Goal: Task Accomplishment & Management: Use online tool/utility

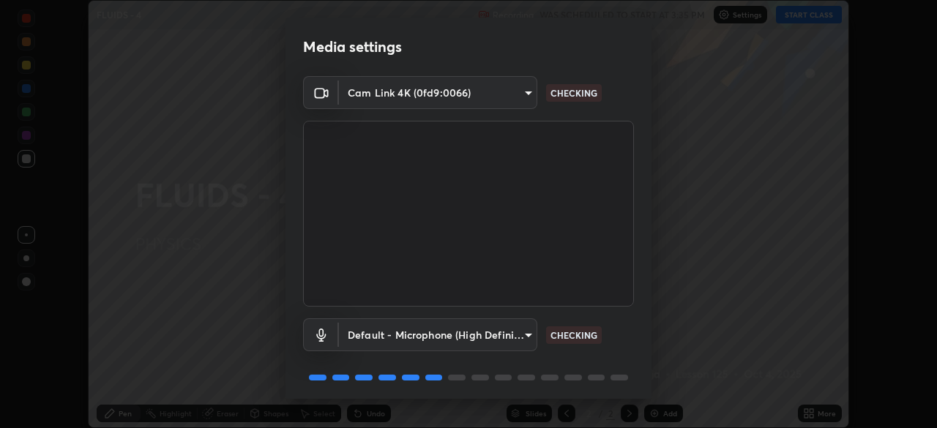
scroll to position [52, 0]
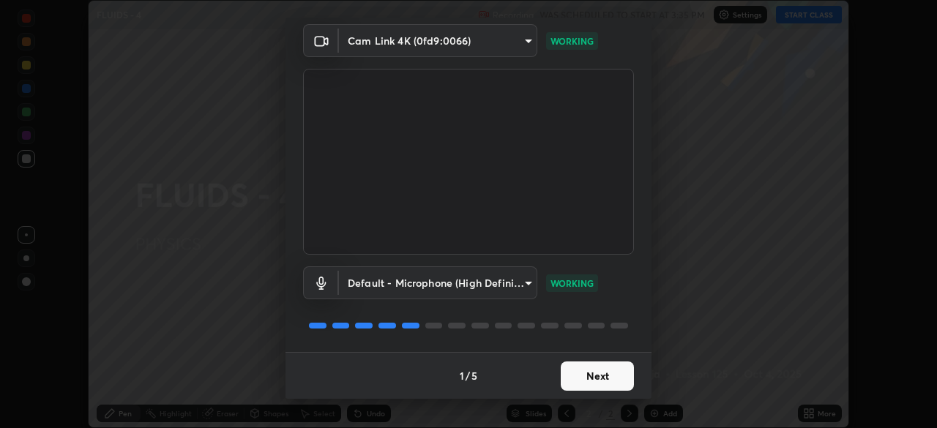
click at [599, 378] on button "Next" at bounding box center [597, 376] width 73 height 29
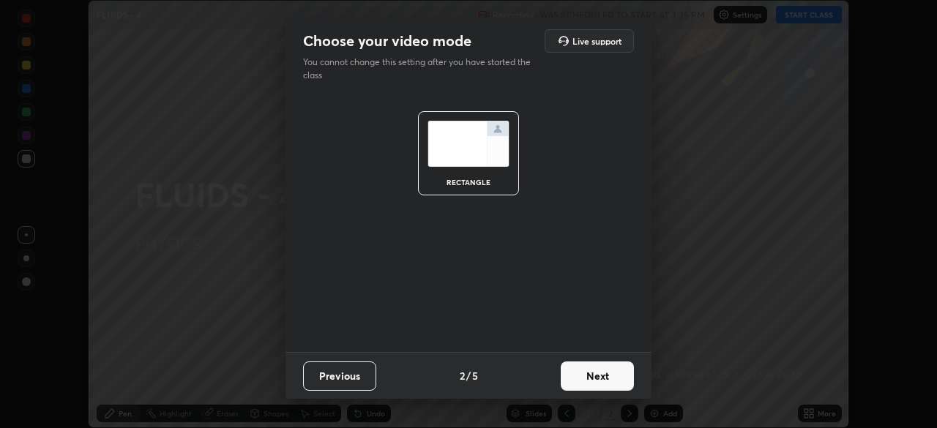
click at [607, 379] on button "Next" at bounding box center [597, 376] width 73 height 29
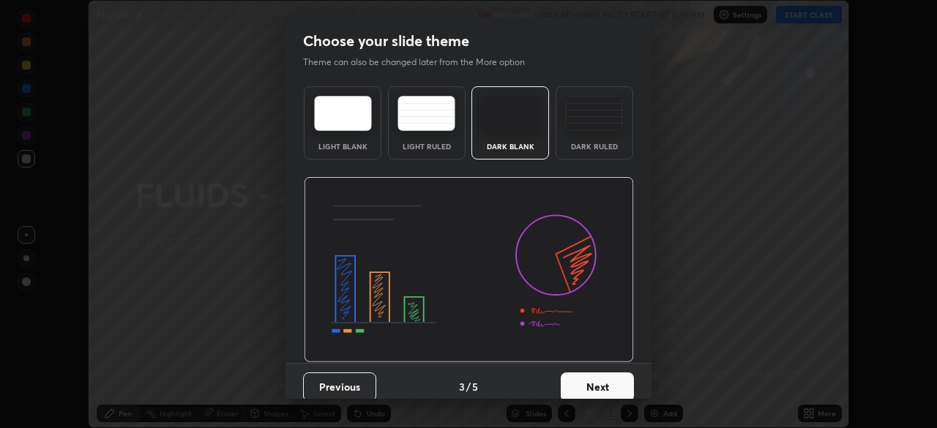
click at [614, 389] on button "Next" at bounding box center [597, 387] width 73 height 29
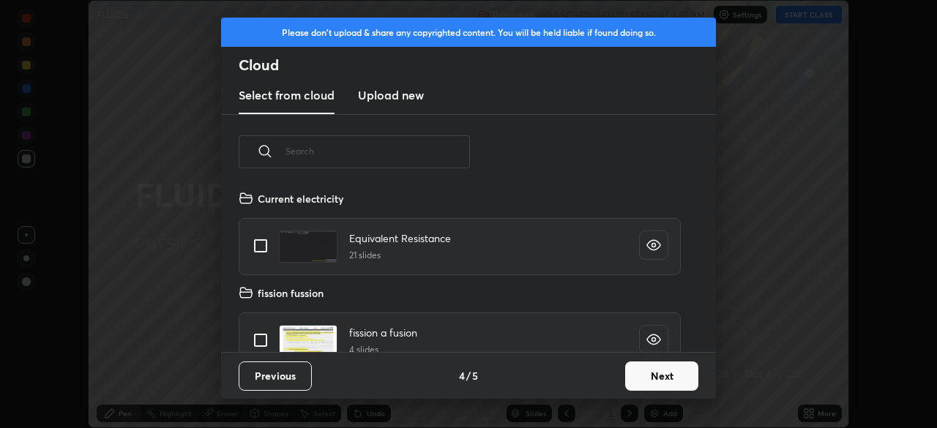
scroll to position [163, 470]
click at [647, 365] on button "Next" at bounding box center [661, 376] width 73 height 29
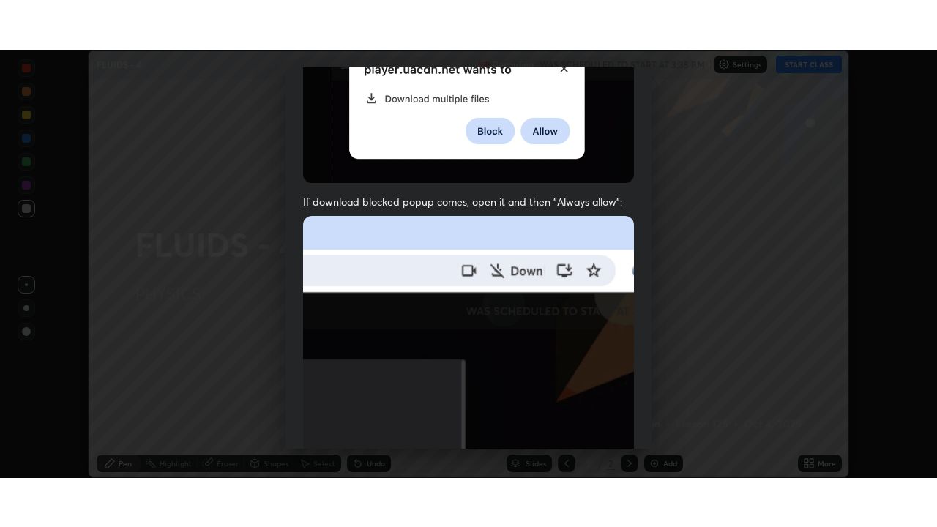
scroll to position [351, 0]
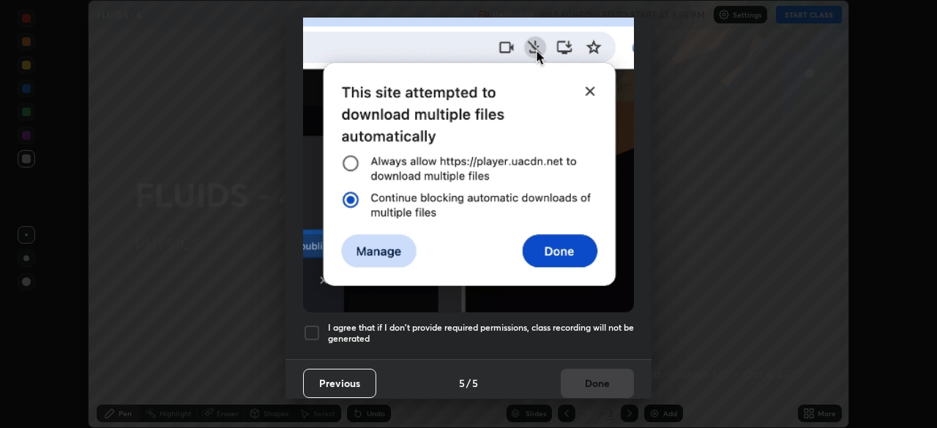
click at [308, 331] on div at bounding box center [312, 333] width 18 height 18
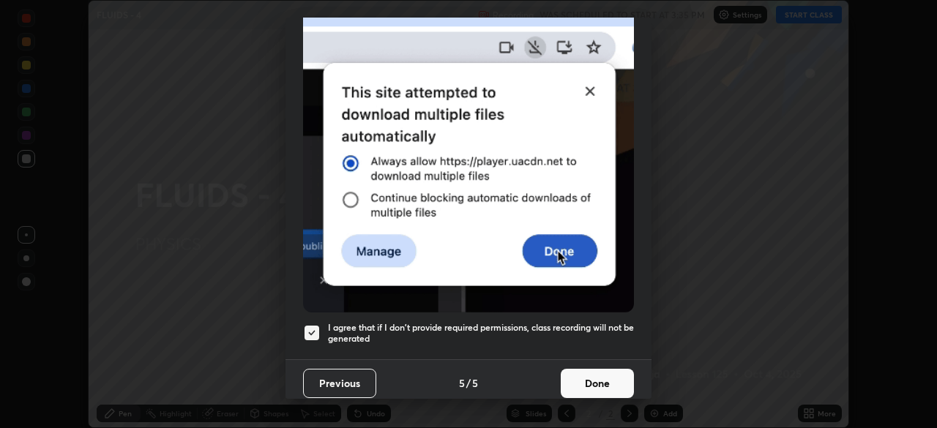
click at [576, 389] on button "Done" at bounding box center [597, 383] width 73 height 29
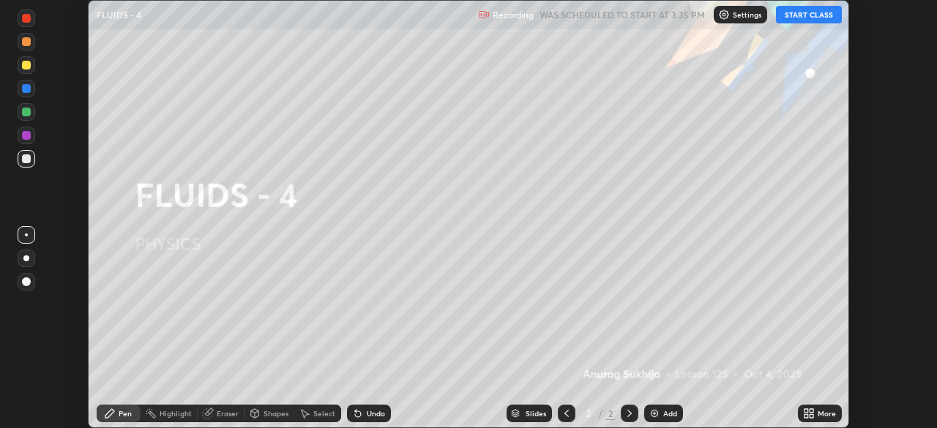
click at [802, 16] on button "START CLASS" at bounding box center [809, 15] width 66 height 18
click at [655, 414] on img at bounding box center [655, 414] width 12 height 12
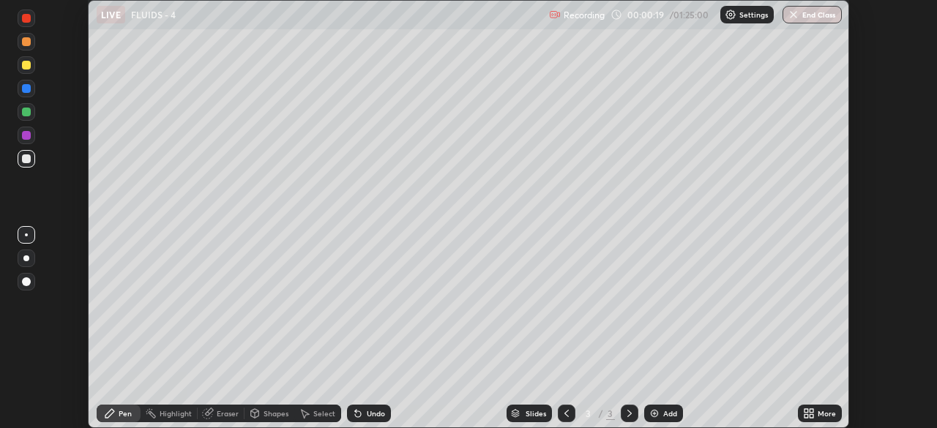
click at [811, 411] on icon at bounding box center [812, 411] width 4 height 4
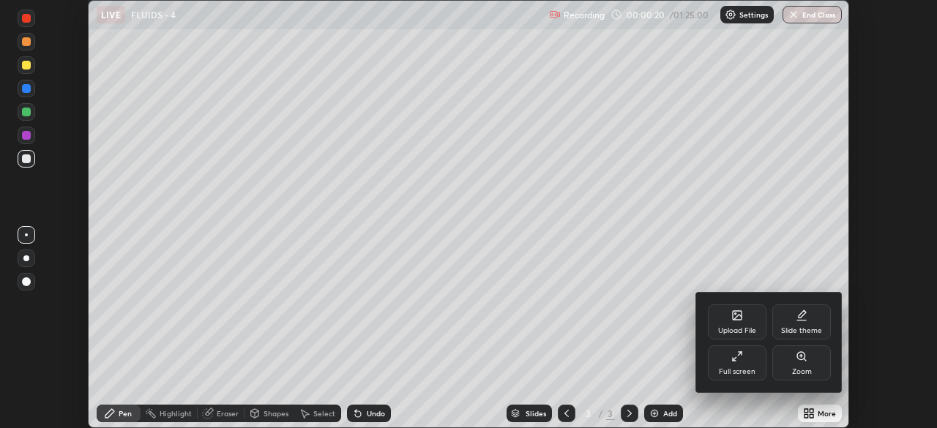
click at [747, 365] on div "Full screen" at bounding box center [737, 363] width 59 height 35
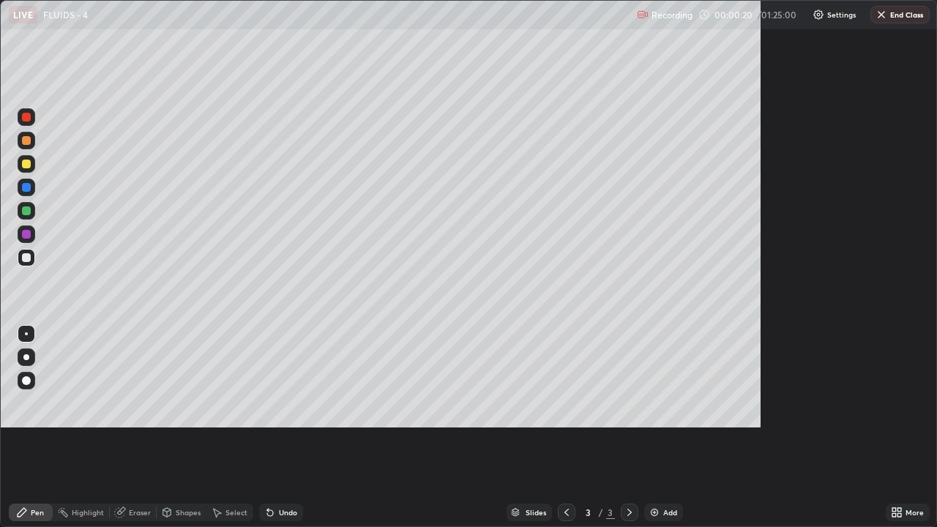
scroll to position [527, 937]
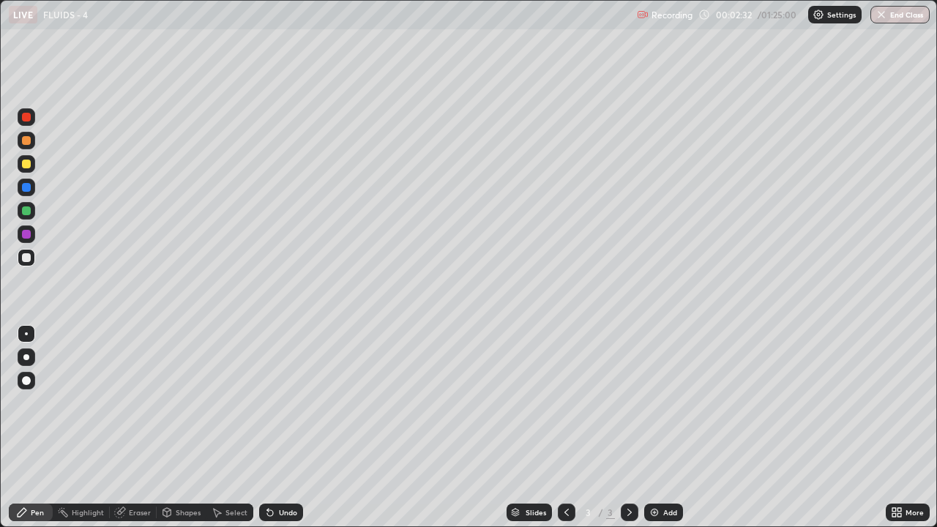
click at [34, 167] on div at bounding box center [27, 164] width 18 height 18
click at [26, 256] on div at bounding box center [26, 257] width 9 height 9
click at [239, 428] on div "Select" at bounding box center [237, 512] width 22 height 7
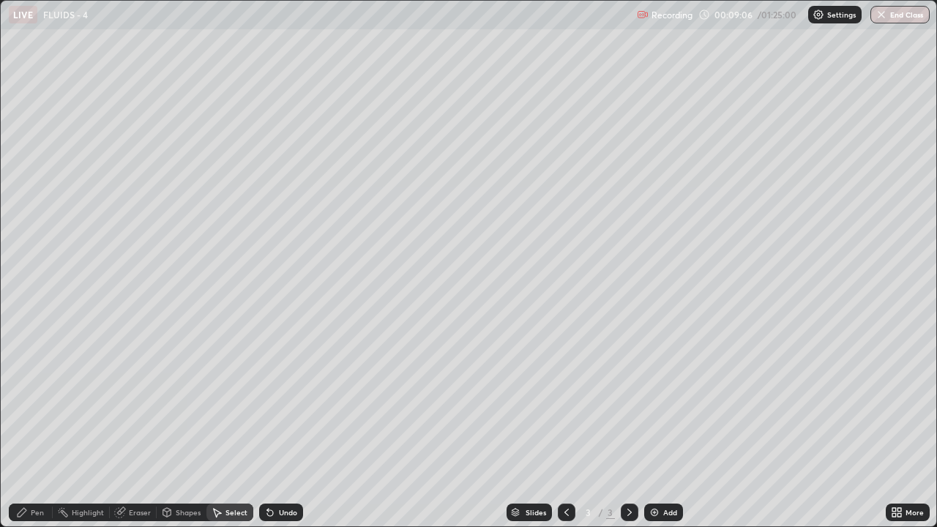
click at [801, 204] on div "0 ° Undo Copy Duplicate Duplicate to new slide Delete" at bounding box center [469, 264] width 936 height 526
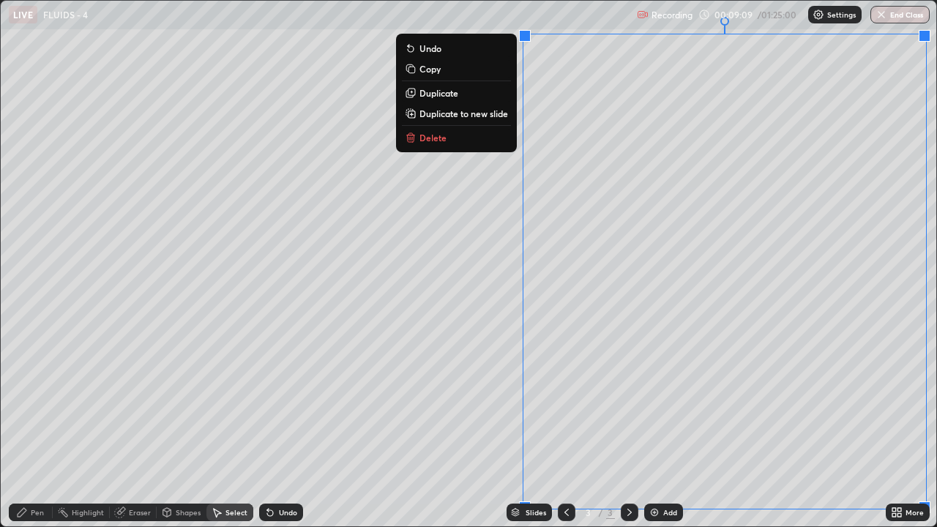
click at [500, 111] on p "Duplicate to new slide" at bounding box center [464, 114] width 89 height 12
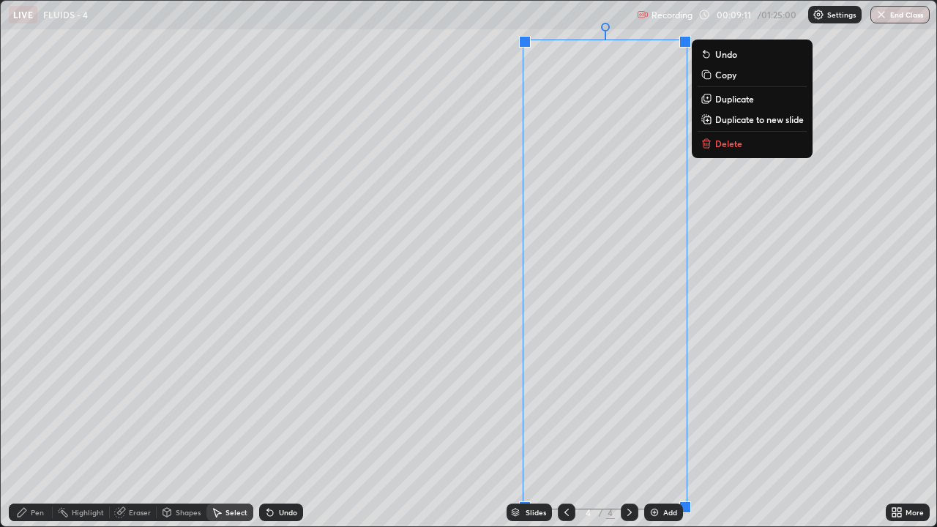
click at [720, 138] on p "Delete" at bounding box center [728, 144] width 27 height 12
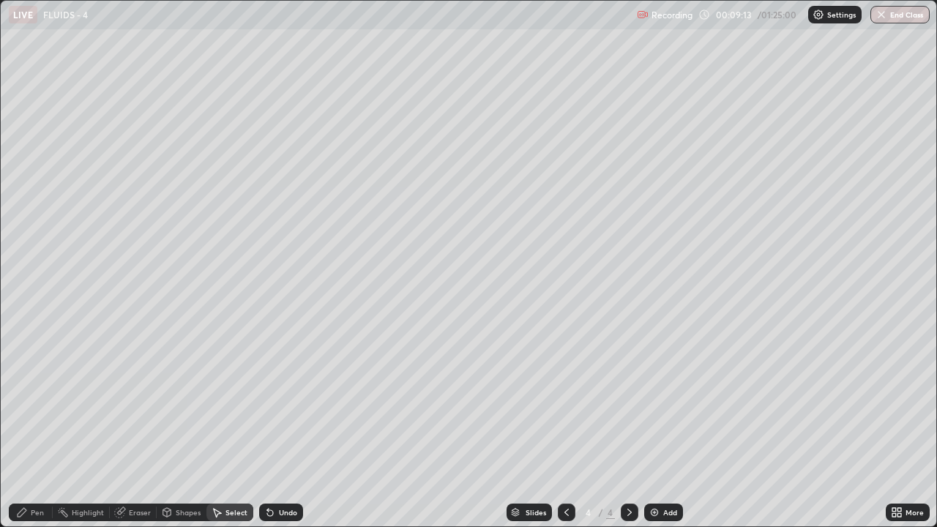
click at [37, 428] on div "Pen" at bounding box center [37, 512] width 13 height 7
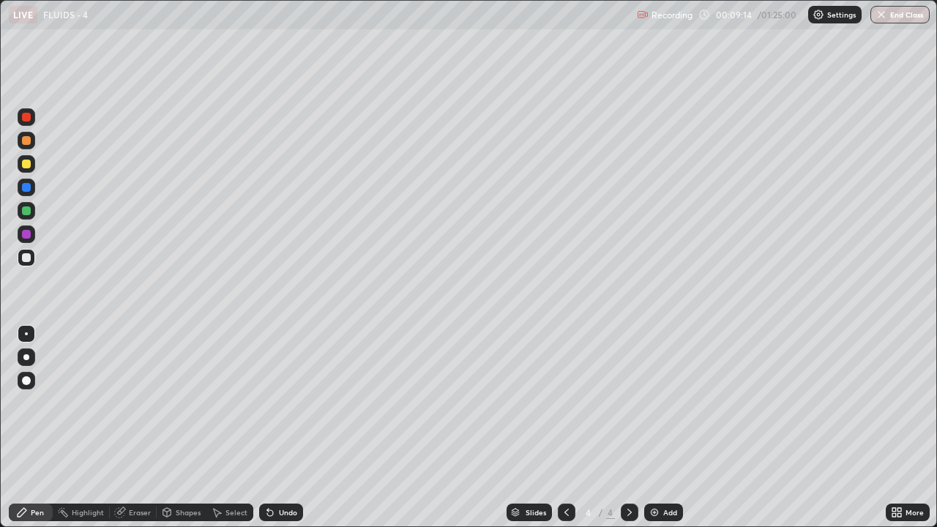
click at [26, 261] on div at bounding box center [26, 257] width 9 height 9
click at [24, 162] on div at bounding box center [26, 164] width 9 height 9
click at [281, 428] on div "Undo" at bounding box center [288, 512] width 18 height 7
click at [283, 428] on div "Undo" at bounding box center [281, 513] width 44 height 18
click at [273, 428] on icon at bounding box center [270, 513] width 12 height 12
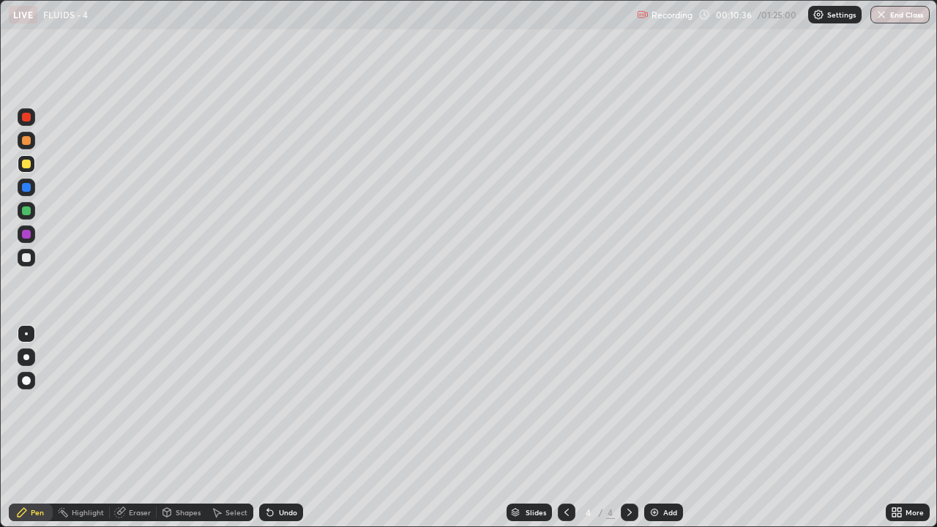
click at [138, 428] on div "Eraser" at bounding box center [133, 513] width 47 height 18
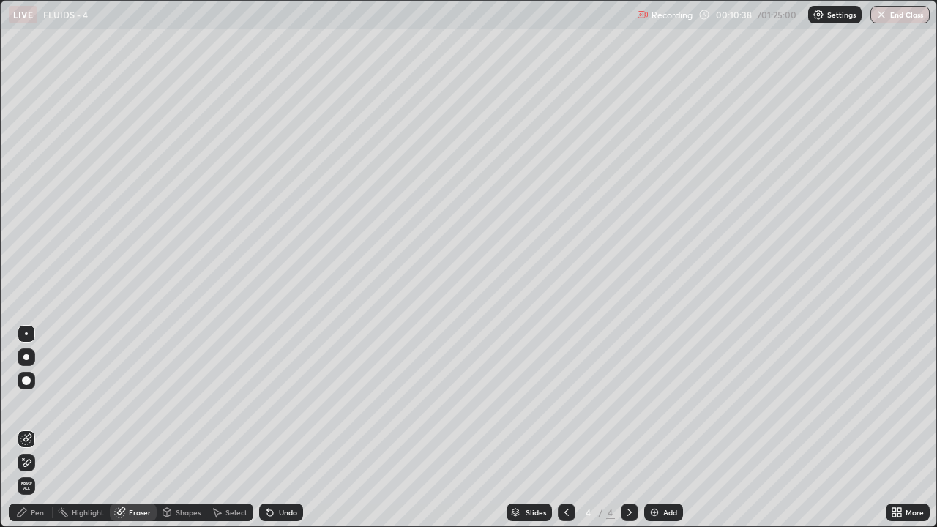
click at [30, 428] on div "Pen" at bounding box center [31, 513] width 44 height 18
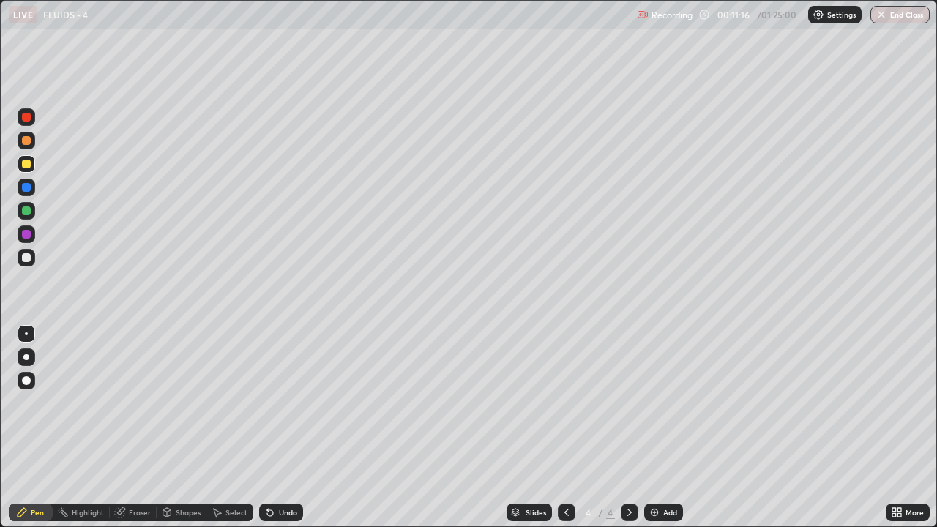
click at [26, 168] on div at bounding box center [26, 164] width 9 height 9
click at [23, 255] on div at bounding box center [26, 257] width 9 height 9
click at [23, 167] on div at bounding box center [26, 164] width 9 height 9
click at [671, 428] on div "Add" at bounding box center [670, 512] width 14 height 7
click at [25, 253] on div at bounding box center [26, 257] width 9 height 9
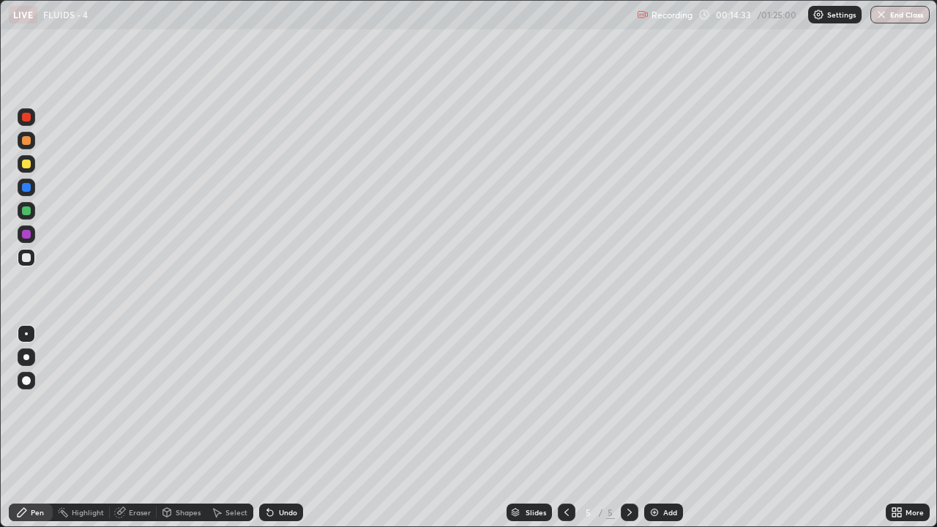
click at [274, 428] on div "Undo" at bounding box center [281, 513] width 44 height 18
click at [283, 428] on div "Undo" at bounding box center [288, 512] width 18 height 7
click at [125, 428] on div "Eraser" at bounding box center [133, 513] width 47 height 18
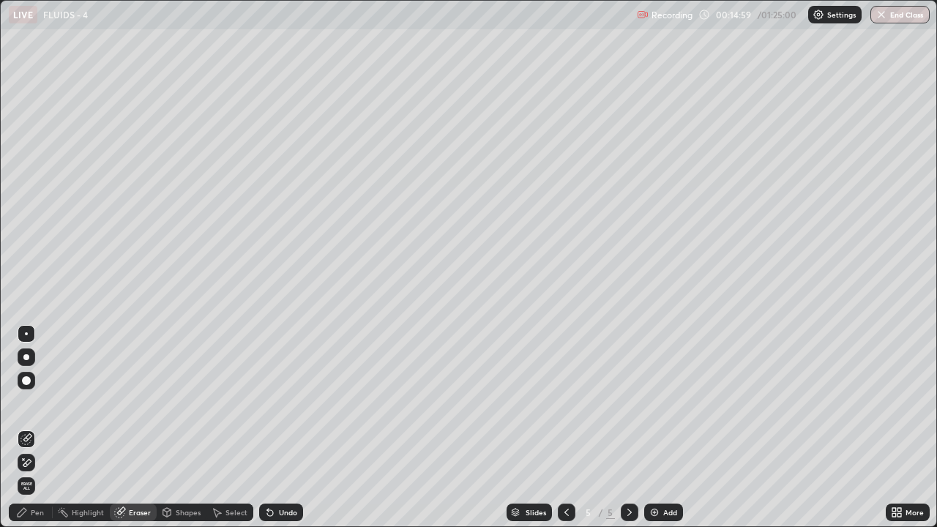
click at [33, 428] on div "Pen" at bounding box center [37, 512] width 13 height 7
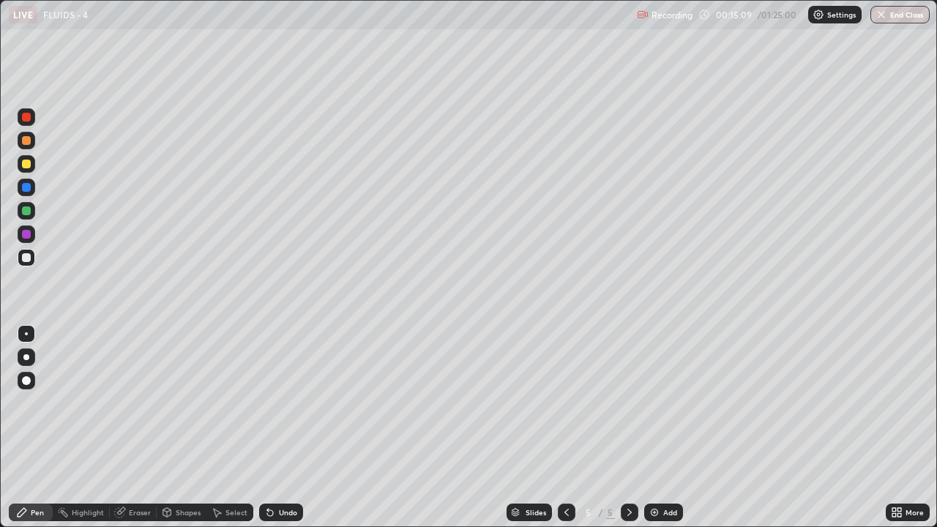
click at [135, 428] on div "Eraser" at bounding box center [140, 512] width 22 height 7
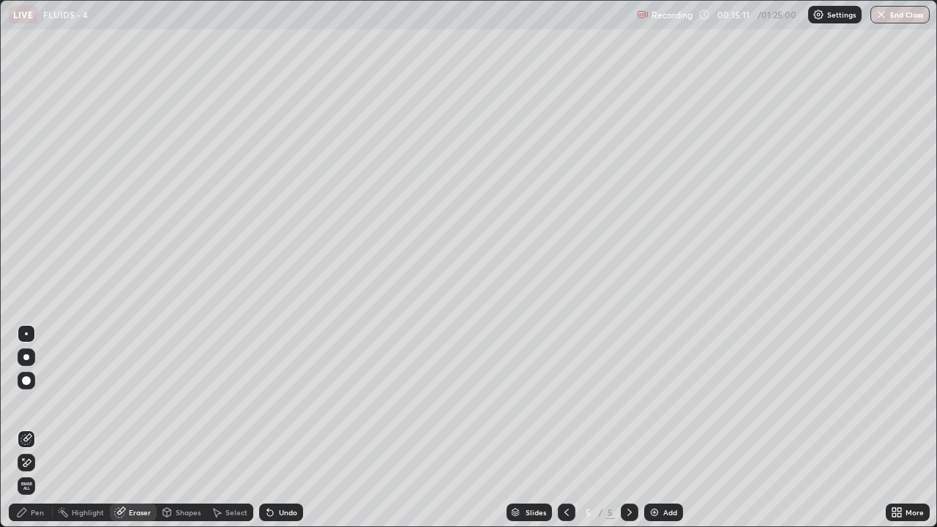
click at [30, 428] on div "Pen" at bounding box center [31, 513] width 44 height 18
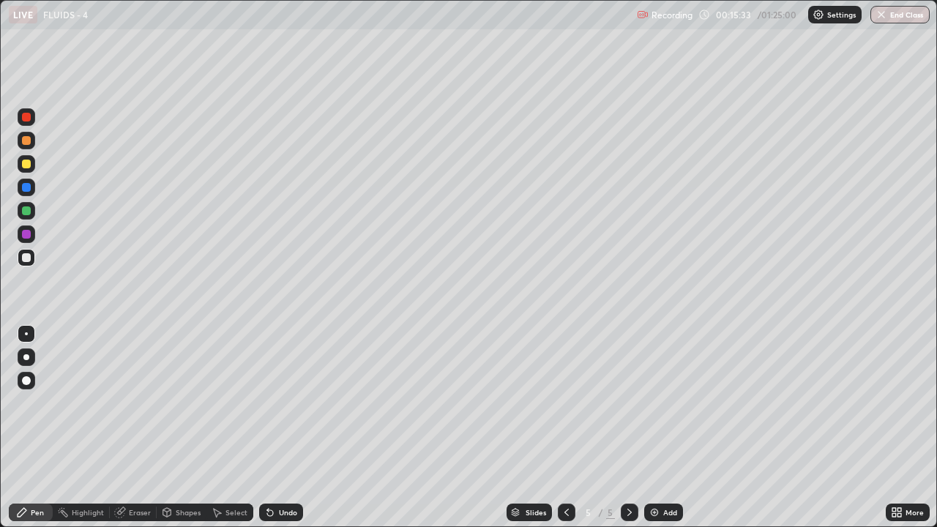
click at [22, 163] on div at bounding box center [26, 164] width 9 height 9
click at [24, 258] on div at bounding box center [26, 257] width 9 height 9
click at [656, 428] on img at bounding box center [655, 513] width 12 height 12
click at [21, 264] on div at bounding box center [27, 258] width 18 height 18
click at [276, 428] on div "Undo" at bounding box center [281, 513] width 44 height 18
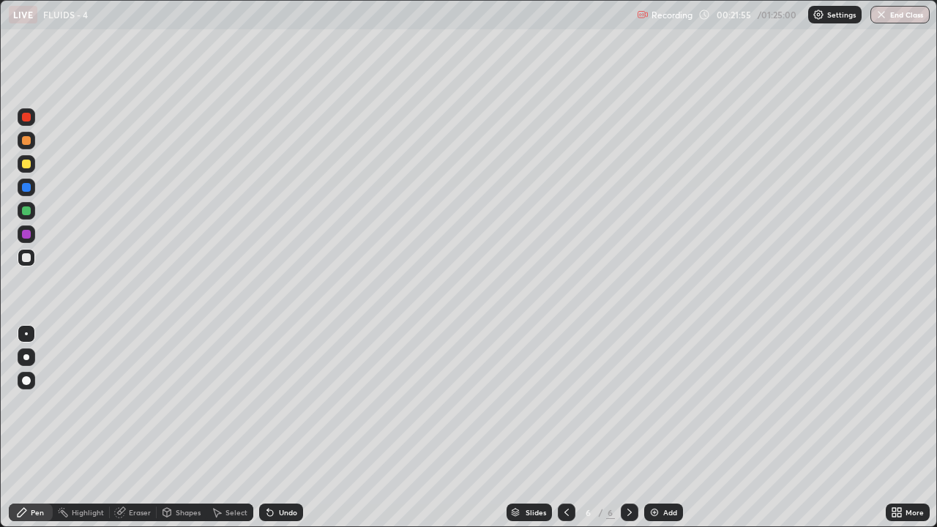
click at [286, 428] on div "Undo" at bounding box center [281, 513] width 44 height 18
click at [288, 428] on div "Undo" at bounding box center [281, 513] width 44 height 18
click at [287, 428] on div "Undo" at bounding box center [281, 513] width 44 height 18
click at [286, 428] on div "Undo" at bounding box center [281, 513] width 44 height 18
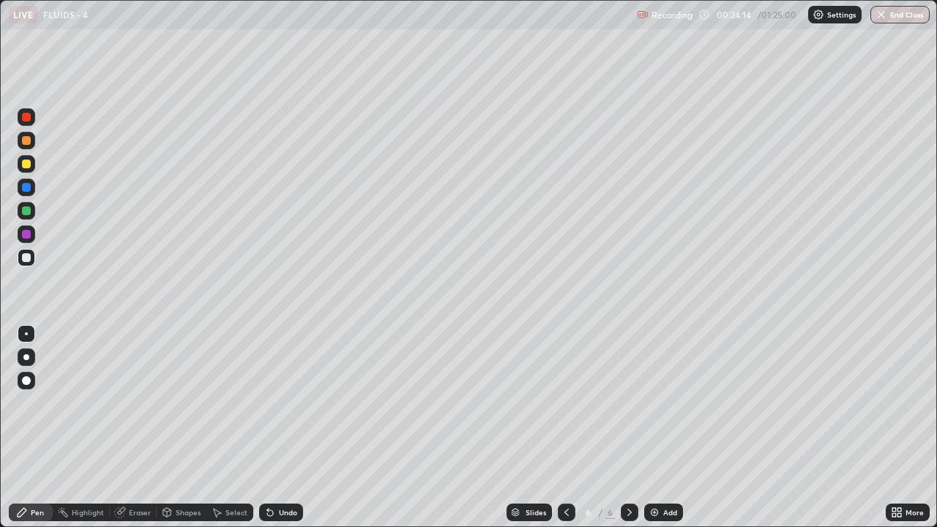
click at [280, 428] on div "Undo" at bounding box center [281, 513] width 44 height 18
click at [277, 428] on div "Undo" at bounding box center [281, 513] width 44 height 18
click at [24, 171] on div at bounding box center [27, 164] width 18 height 18
click at [26, 255] on div at bounding box center [26, 257] width 9 height 9
click at [24, 255] on div at bounding box center [26, 257] width 9 height 9
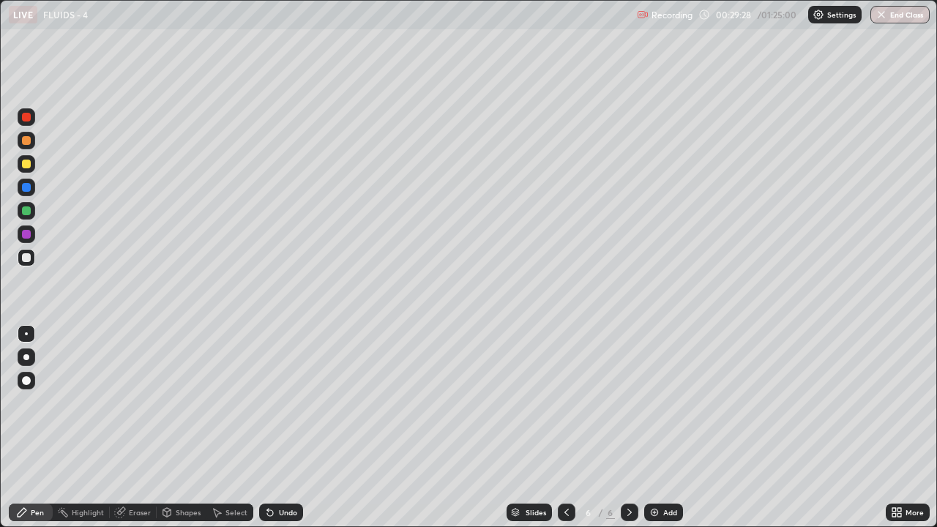
click at [268, 428] on icon at bounding box center [270, 513] width 6 height 6
click at [273, 428] on icon at bounding box center [270, 513] width 12 height 12
click at [274, 428] on div "Undo" at bounding box center [281, 513] width 44 height 18
click at [275, 428] on div "Undo" at bounding box center [281, 513] width 44 height 18
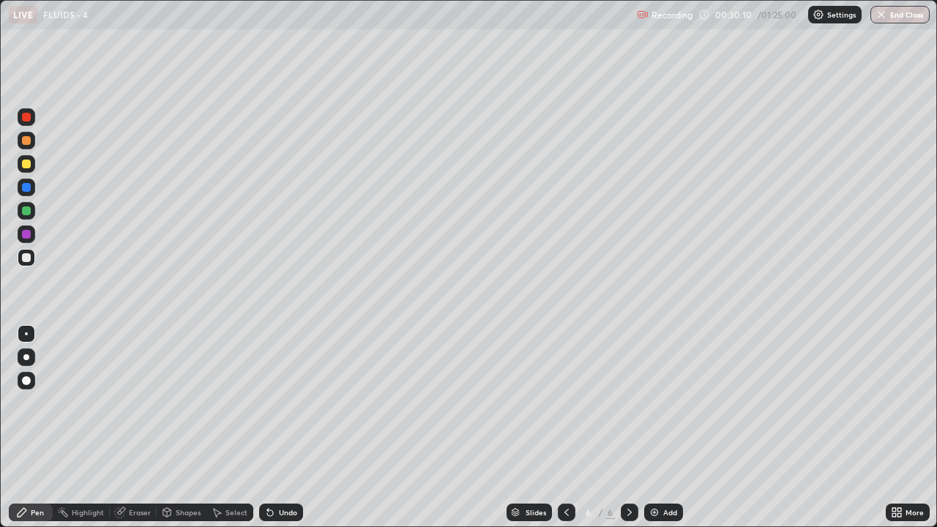
click at [274, 428] on icon at bounding box center [270, 513] width 12 height 12
click at [279, 428] on div "Undo" at bounding box center [288, 512] width 18 height 7
click at [147, 428] on div "Eraser" at bounding box center [140, 512] width 22 height 7
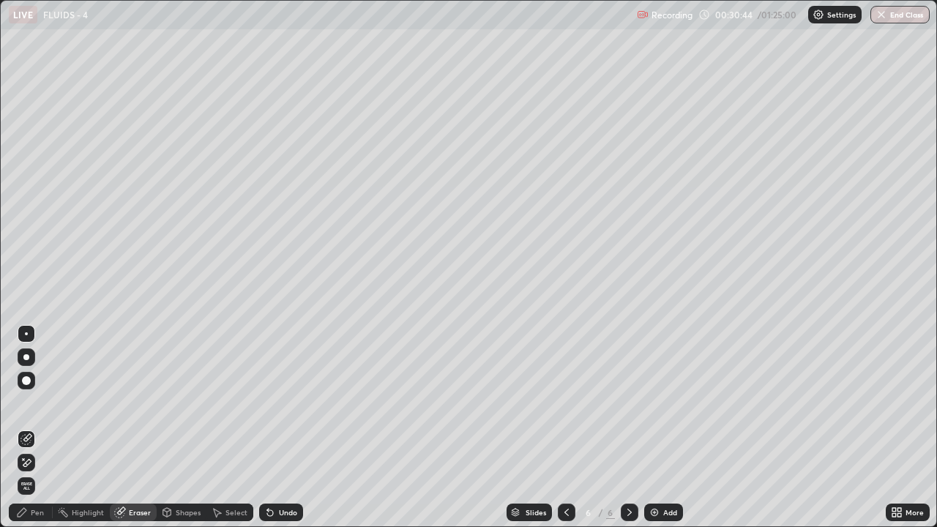
click at [31, 428] on div "Pen" at bounding box center [37, 512] width 13 height 7
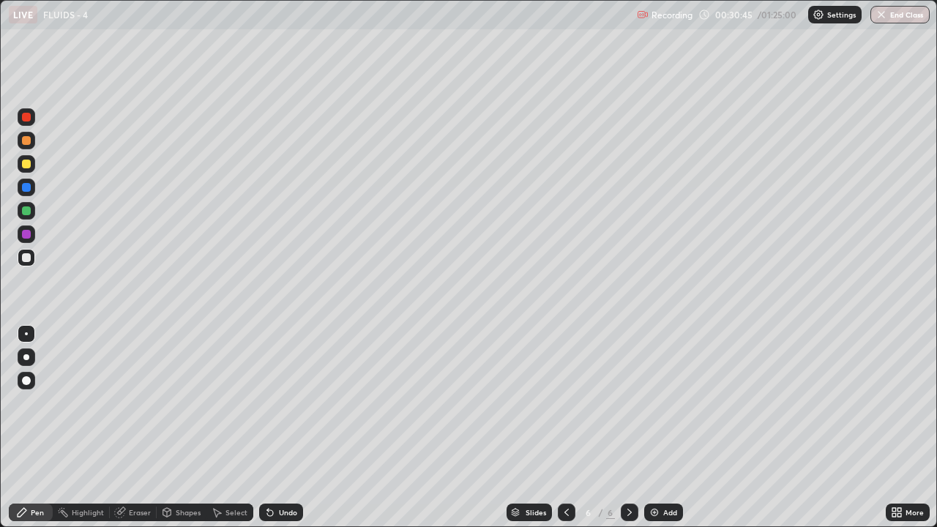
click at [21, 169] on div at bounding box center [27, 164] width 18 height 18
click at [276, 428] on div "Undo" at bounding box center [281, 513] width 44 height 18
click at [20, 163] on div at bounding box center [27, 164] width 18 height 18
click at [657, 428] on img at bounding box center [655, 513] width 12 height 12
click at [25, 261] on div at bounding box center [26, 257] width 9 height 9
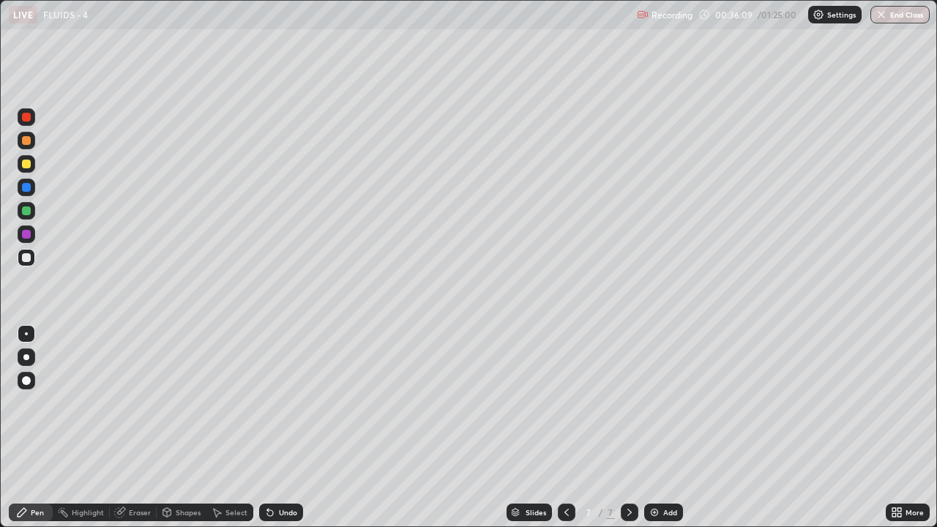
click at [23, 259] on div at bounding box center [26, 257] width 9 height 9
click at [270, 428] on icon at bounding box center [270, 513] width 6 height 6
click at [274, 428] on div "Undo" at bounding box center [281, 513] width 44 height 18
click at [29, 157] on div at bounding box center [27, 164] width 18 height 18
click at [24, 162] on div at bounding box center [26, 164] width 9 height 9
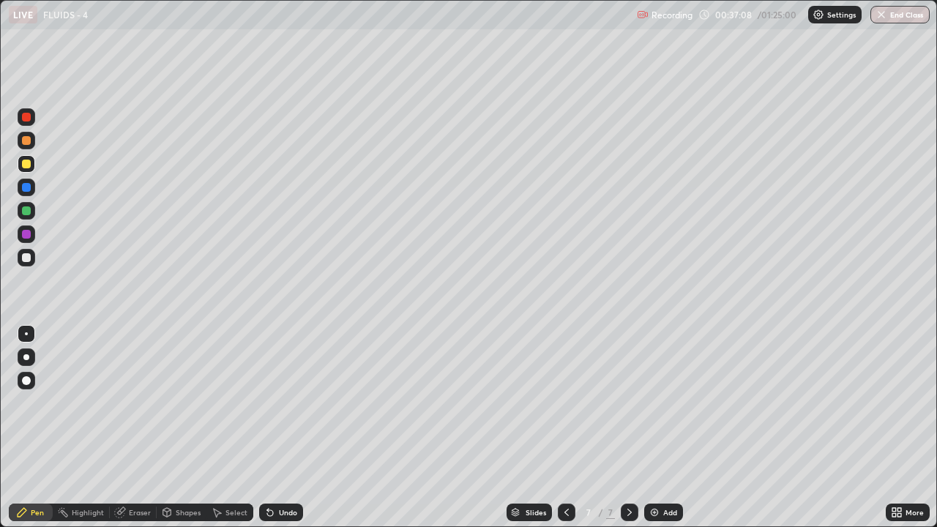
click at [29, 256] on div at bounding box center [26, 257] width 9 height 9
click at [133, 428] on div "Eraser" at bounding box center [133, 513] width 47 height 18
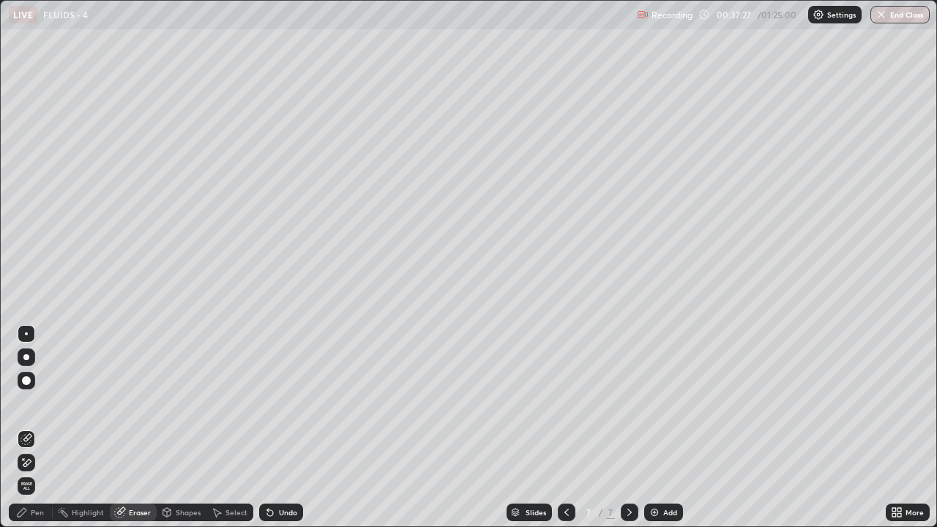
click at [21, 428] on icon at bounding box center [22, 512] width 9 height 9
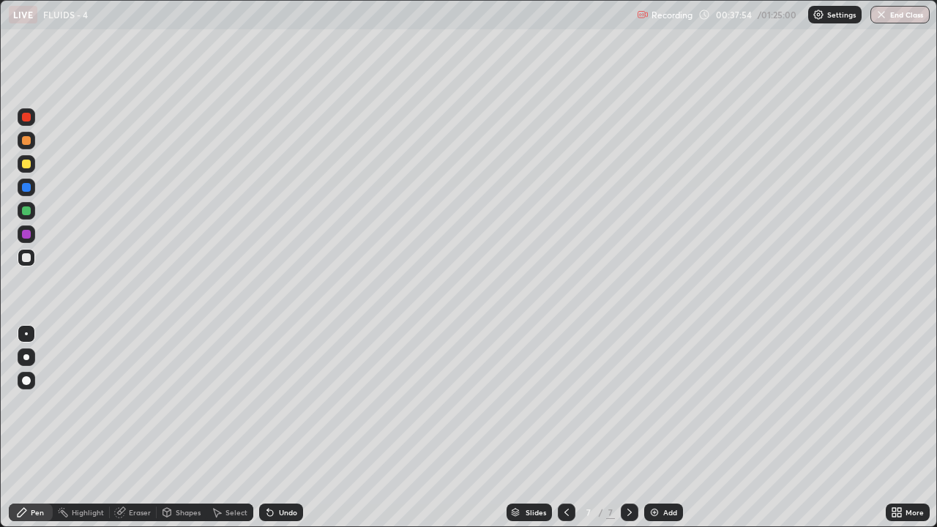
click at [280, 428] on div "Undo" at bounding box center [281, 513] width 44 height 18
click at [283, 428] on div "Undo" at bounding box center [281, 513] width 44 height 18
click at [288, 428] on div "Undo" at bounding box center [281, 513] width 44 height 18
click at [289, 428] on div "Undo" at bounding box center [281, 513] width 44 height 18
click at [287, 428] on div "Undo" at bounding box center [281, 513] width 44 height 18
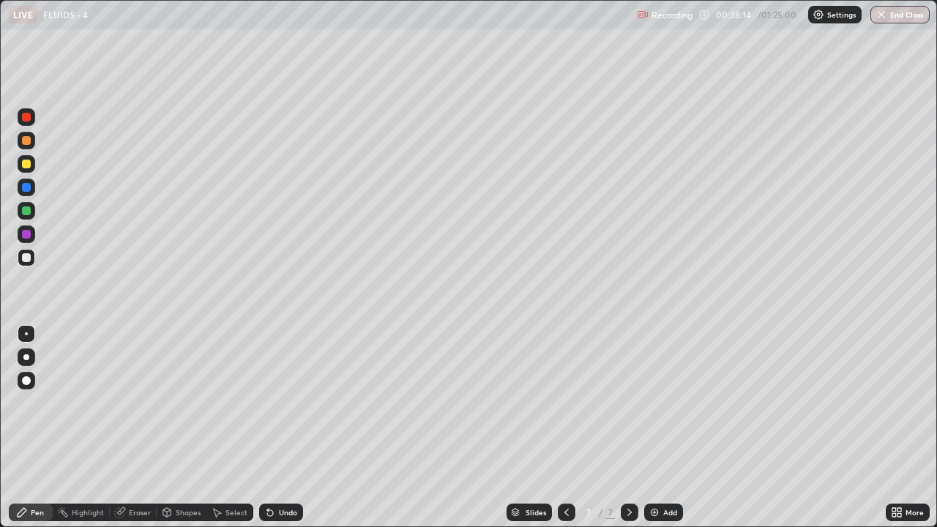
click at [223, 428] on div "Select" at bounding box center [229, 513] width 47 height 18
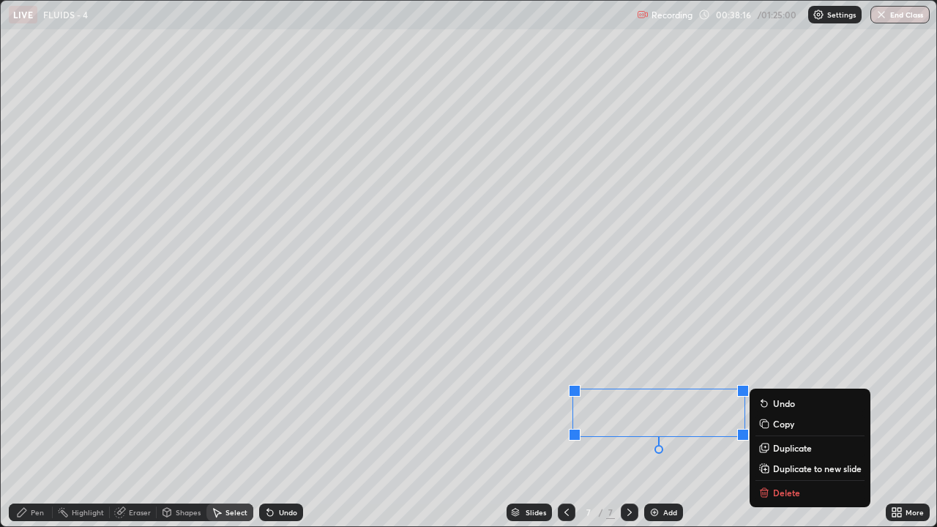
click at [27, 428] on icon at bounding box center [22, 513] width 12 height 12
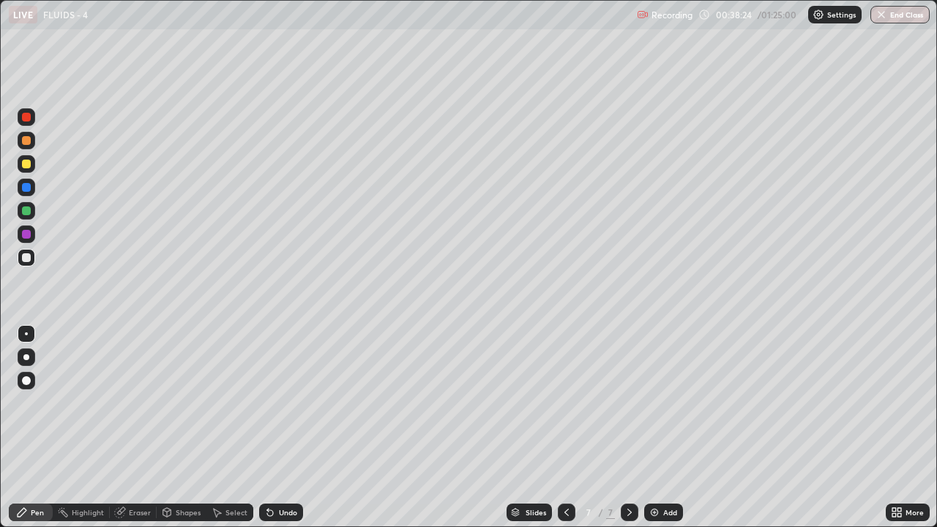
click at [27, 165] on div at bounding box center [26, 164] width 9 height 9
click at [226, 428] on div "Select" at bounding box center [237, 512] width 22 height 7
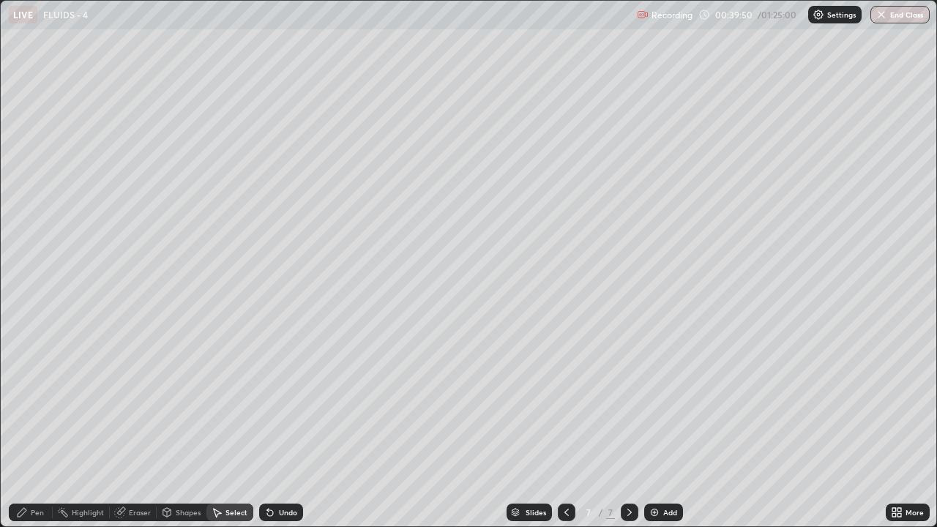
click at [226, 428] on div "Select" at bounding box center [237, 512] width 22 height 7
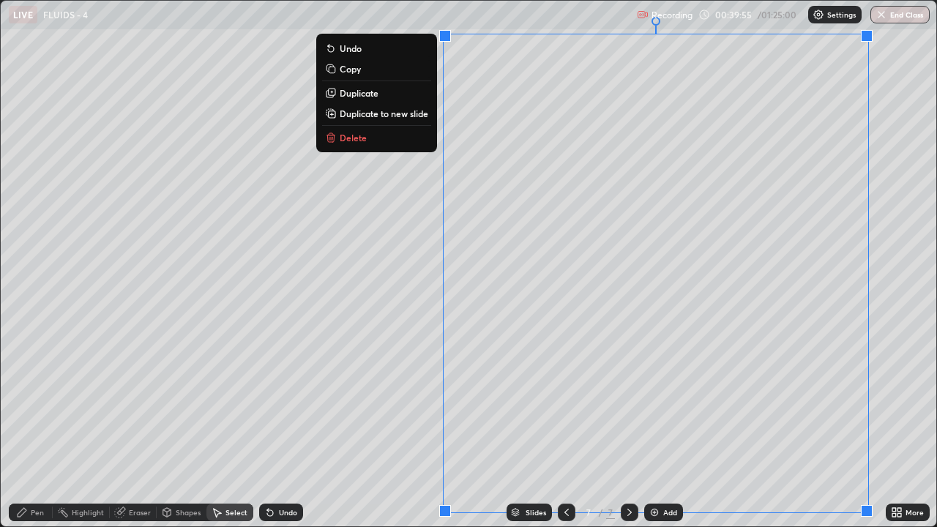
click at [371, 119] on p "Duplicate to new slide" at bounding box center [384, 114] width 89 height 12
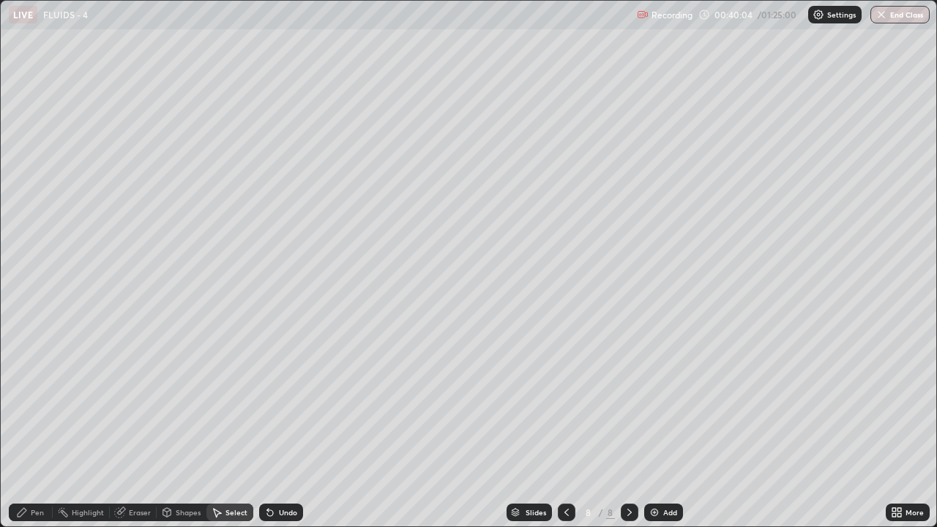
click at [236, 45] on div "0 ° Undo Copy Duplicate Duplicate to new slide Delete" at bounding box center [469, 264] width 936 height 526
click at [27, 428] on icon at bounding box center [22, 513] width 12 height 12
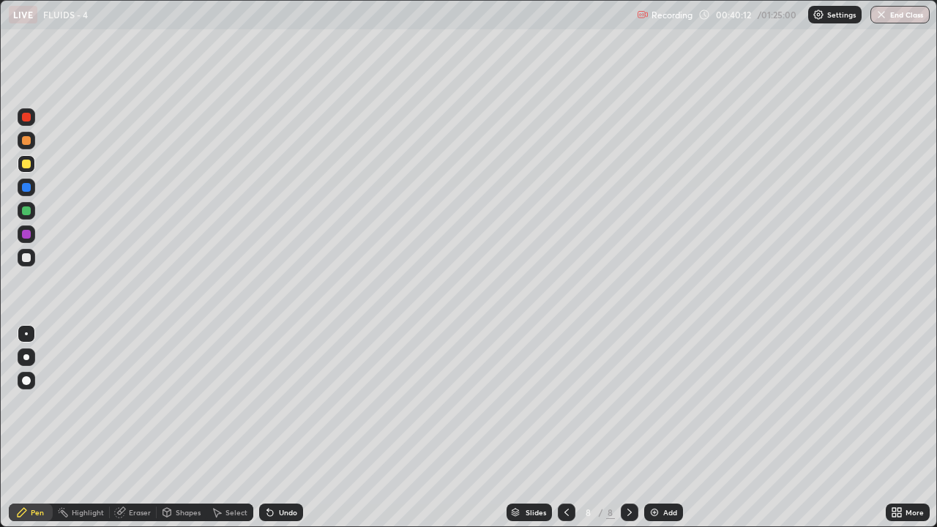
click at [271, 428] on icon at bounding box center [270, 513] width 6 height 6
click at [20, 257] on div at bounding box center [27, 258] width 18 height 18
click at [234, 428] on div "Select" at bounding box center [229, 513] width 47 height 18
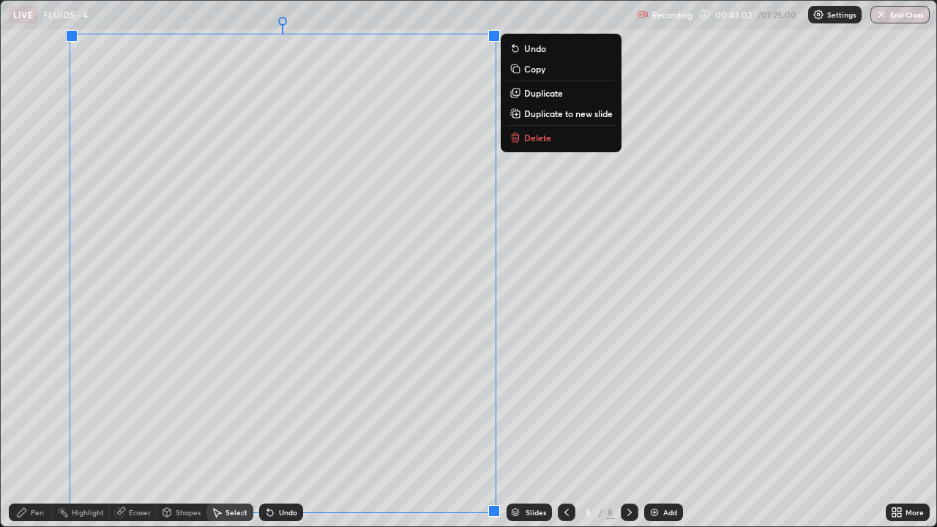
click at [548, 111] on p "Duplicate to new slide" at bounding box center [568, 114] width 89 height 12
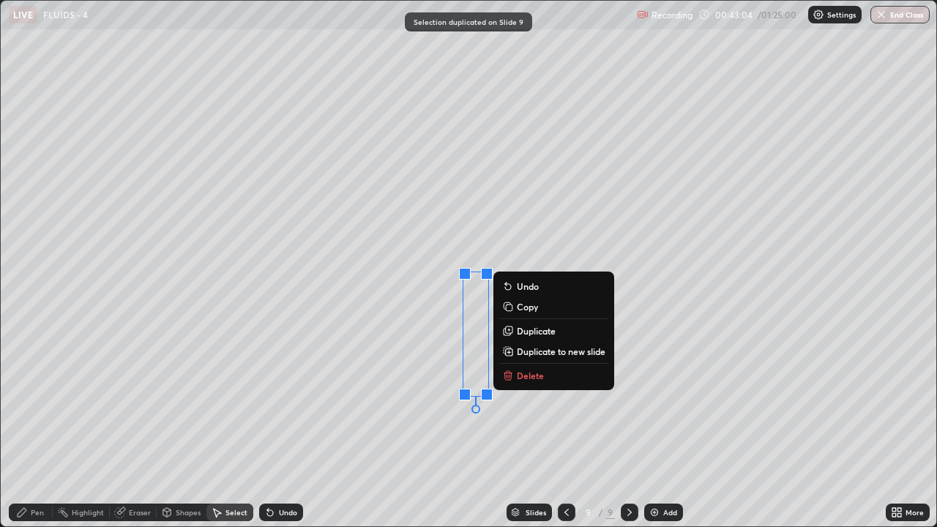
click at [587, 369] on button "Delete" at bounding box center [553, 376] width 109 height 18
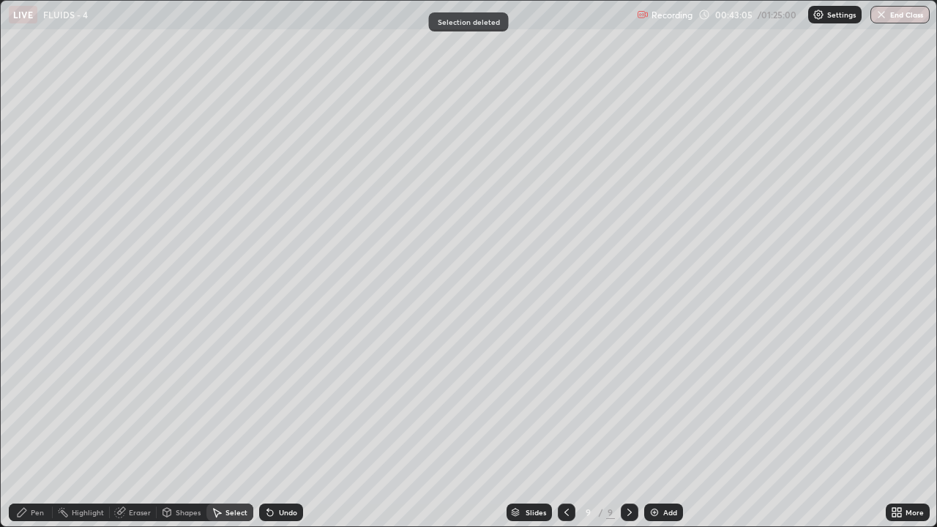
click at [39, 428] on div "Pen" at bounding box center [31, 513] width 44 height 18
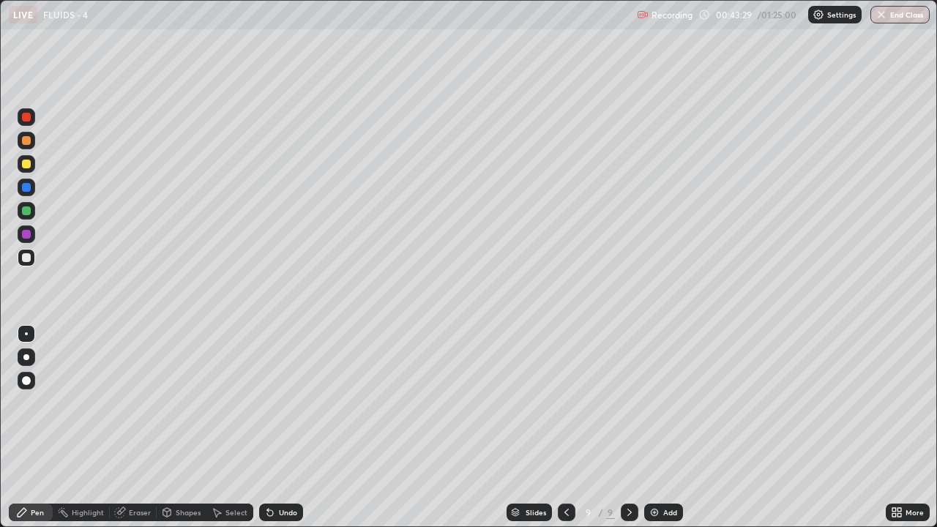
click at [269, 428] on icon at bounding box center [270, 513] width 6 height 6
click at [271, 428] on icon at bounding box center [270, 513] width 12 height 12
click at [271, 428] on icon at bounding box center [270, 513] width 6 height 6
click at [272, 428] on icon at bounding box center [270, 513] width 12 height 12
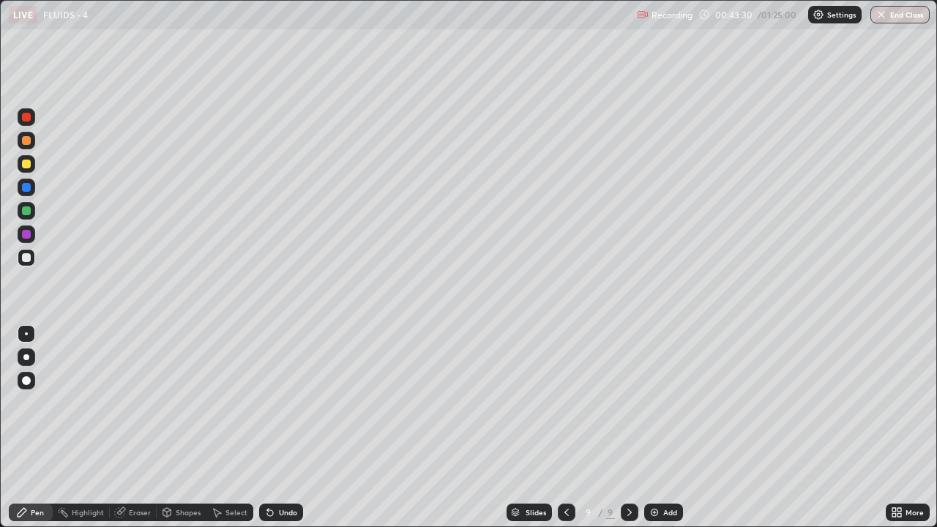
click at [272, 428] on icon at bounding box center [270, 513] width 12 height 12
click at [269, 428] on icon at bounding box center [270, 513] width 6 height 6
click at [273, 428] on icon at bounding box center [270, 513] width 12 height 12
click at [271, 428] on icon at bounding box center [270, 513] width 12 height 12
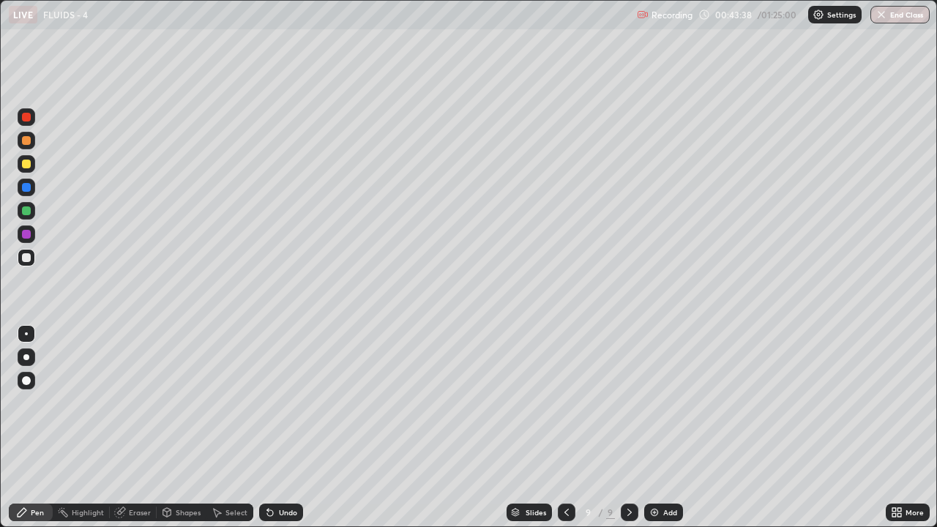
click at [271, 428] on icon at bounding box center [270, 513] width 12 height 12
click at [269, 428] on icon at bounding box center [270, 513] width 6 height 6
click at [268, 428] on icon at bounding box center [270, 513] width 6 height 6
click at [272, 428] on icon at bounding box center [270, 513] width 12 height 12
click at [269, 428] on div "Undo" at bounding box center [281, 513] width 44 height 18
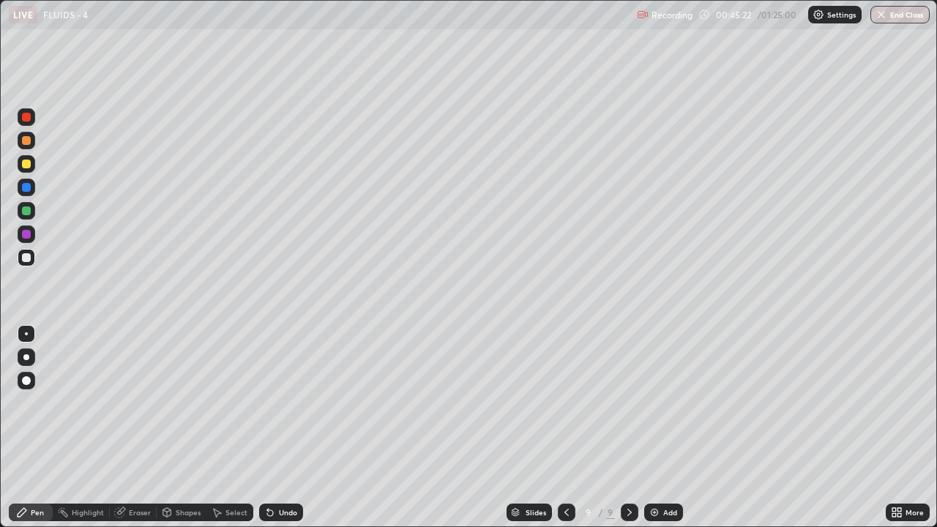
click at [274, 428] on div "Undo" at bounding box center [281, 513] width 44 height 18
click at [268, 428] on icon at bounding box center [270, 513] width 6 height 6
click at [229, 428] on div "Select" at bounding box center [229, 513] width 47 height 18
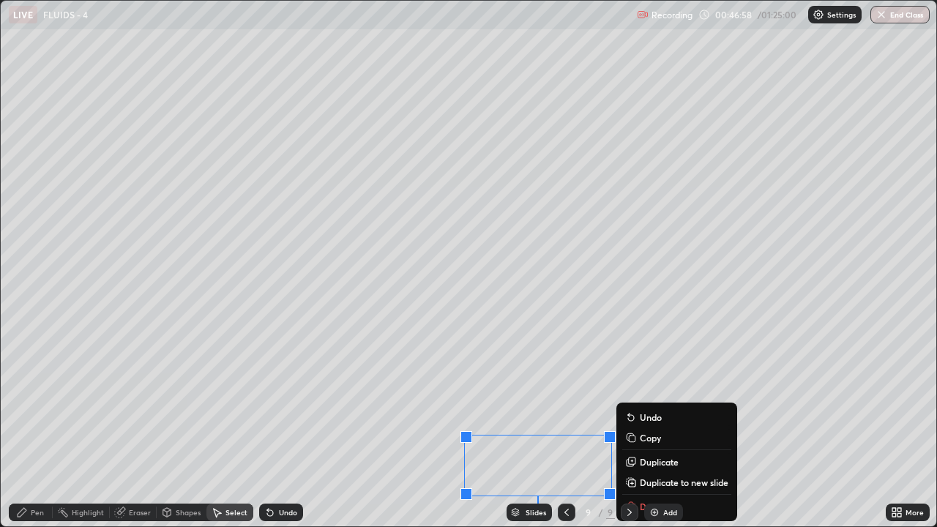
click at [373, 428] on div "0 ° Undo Copy Duplicate Duplicate to new slide Delete" at bounding box center [469, 264] width 936 height 526
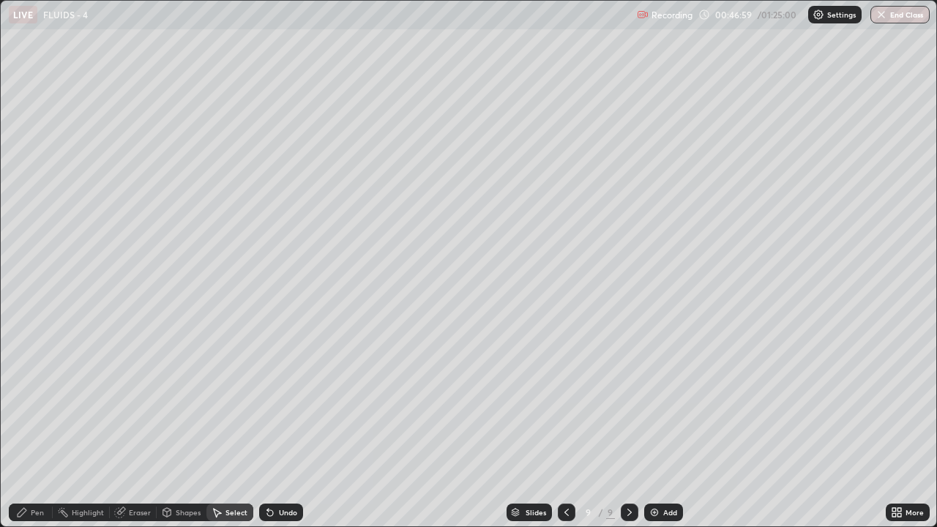
click at [13, 428] on div "Pen" at bounding box center [31, 513] width 44 height 18
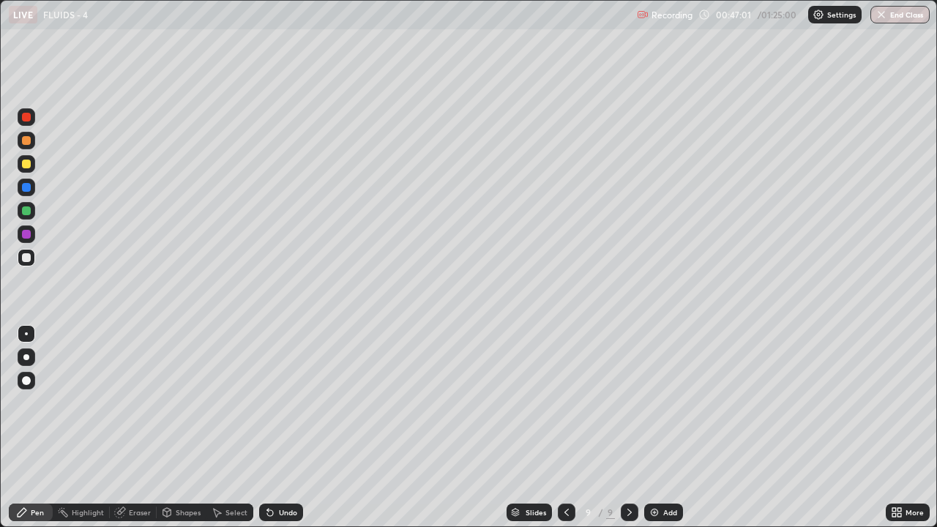
click at [25, 165] on div at bounding box center [26, 164] width 9 height 9
click at [218, 428] on icon at bounding box center [217, 513] width 12 height 12
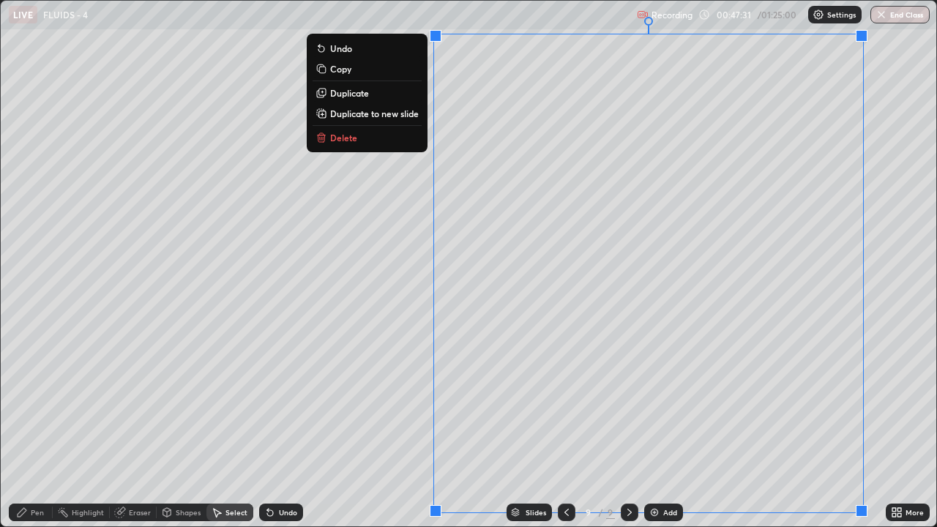
click at [349, 119] on p "Duplicate to new slide" at bounding box center [374, 114] width 89 height 12
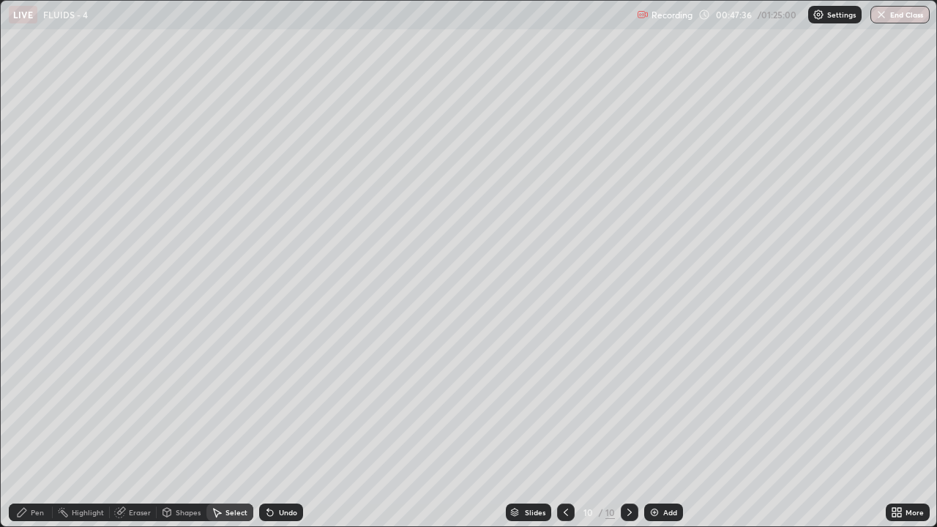
click at [30, 428] on div "Pen" at bounding box center [31, 513] width 44 height 18
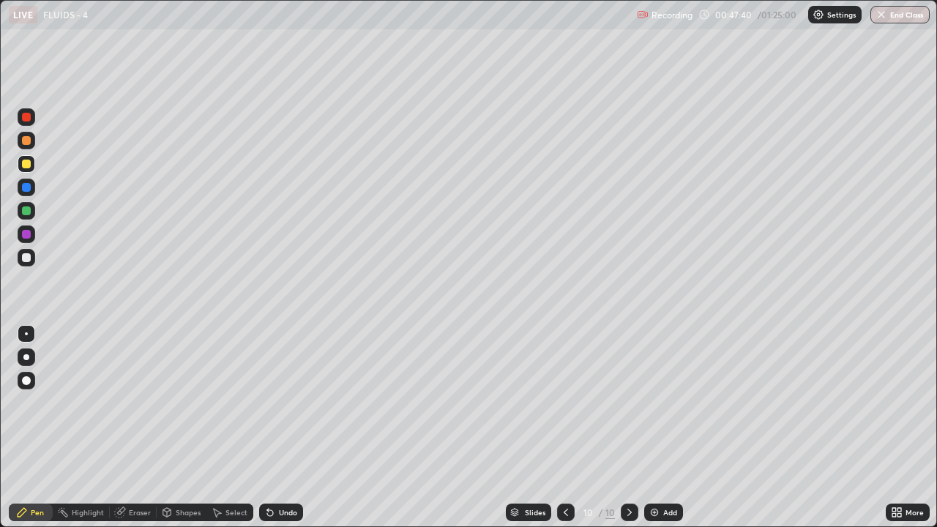
click at [23, 261] on div at bounding box center [26, 257] width 9 height 9
click at [30, 162] on div at bounding box center [26, 164] width 9 height 9
click at [20, 257] on div at bounding box center [27, 258] width 18 height 18
click at [660, 428] on div "Add" at bounding box center [663, 513] width 39 height 18
click at [25, 164] on div at bounding box center [26, 164] width 9 height 9
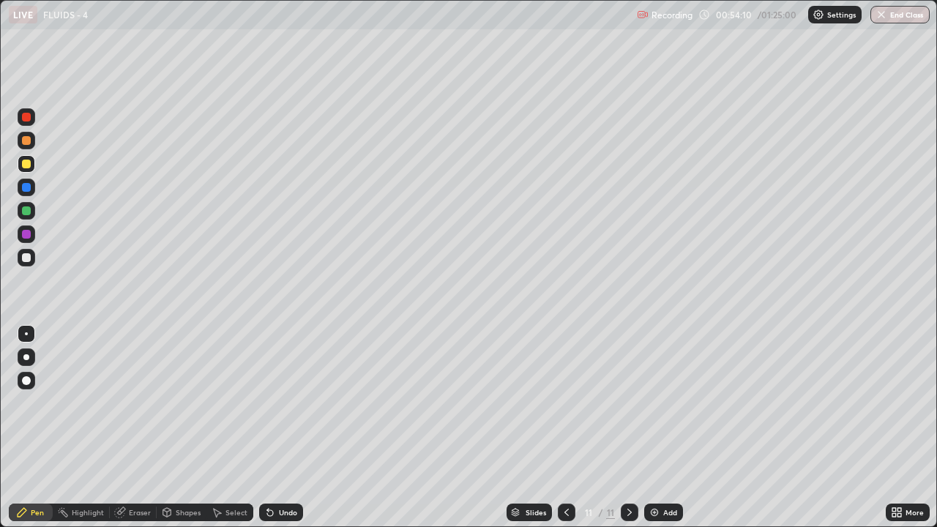
click at [26, 251] on div at bounding box center [27, 258] width 18 height 18
click at [23, 167] on div at bounding box center [26, 164] width 9 height 9
click at [22, 141] on div at bounding box center [26, 140] width 9 height 9
click at [23, 264] on div at bounding box center [27, 258] width 18 height 18
click at [24, 167] on div at bounding box center [26, 164] width 9 height 9
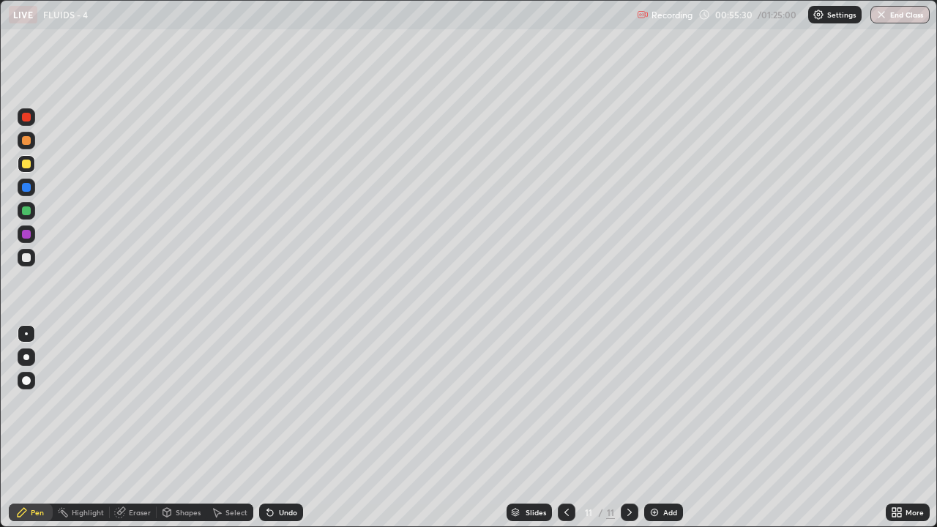
click at [25, 256] on div at bounding box center [26, 257] width 9 height 9
click at [22, 257] on div at bounding box center [26, 257] width 9 height 9
click at [228, 428] on div "Select" at bounding box center [237, 512] width 22 height 7
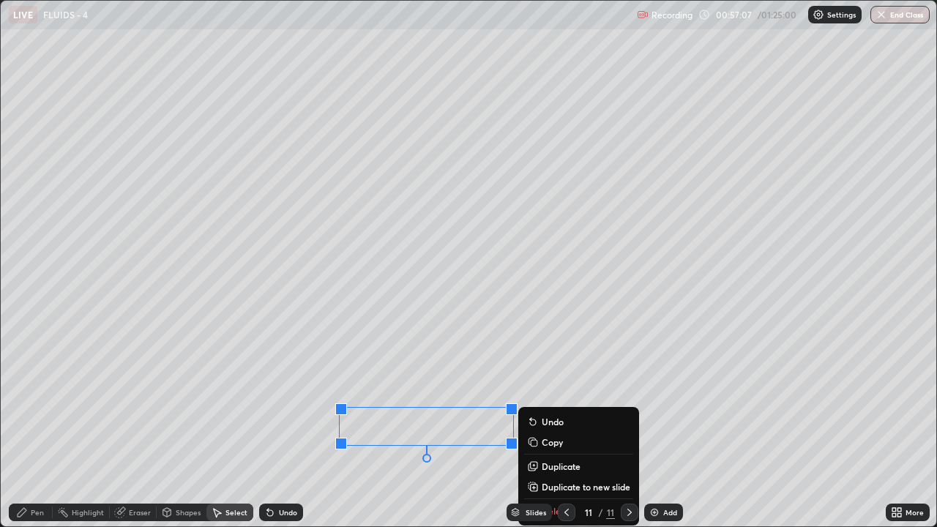
click at [32, 428] on div "Pen" at bounding box center [37, 512] width 13 height 7
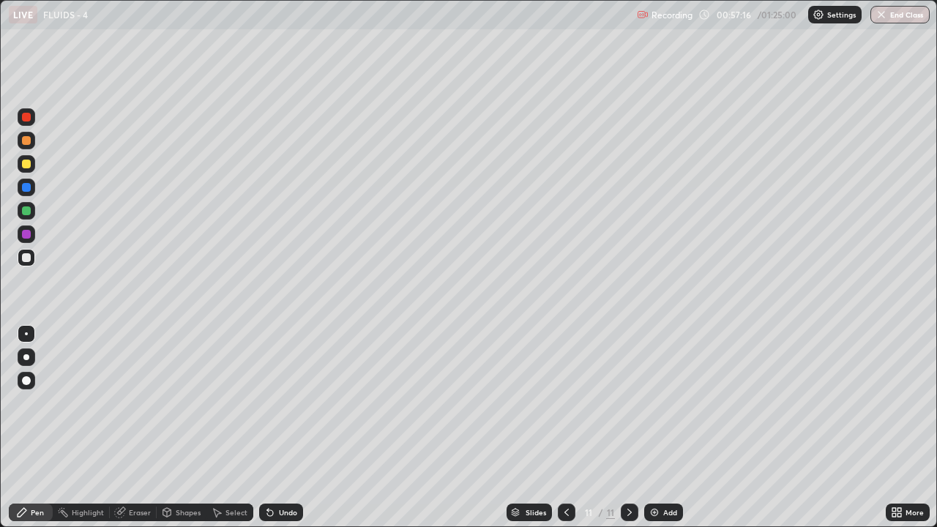
click at [275, 428] on div "Undo" at bounding box center [281, 513] width 44 height 18
click at [270, 428] on icon at bounding box center [270, 513] width 12 height 12
click at [269, 428] on icon at bounding box center [270, 513] width 6 height 6
click at [266, 428] on icon at bounding box center [270, 513] width 12 height 12
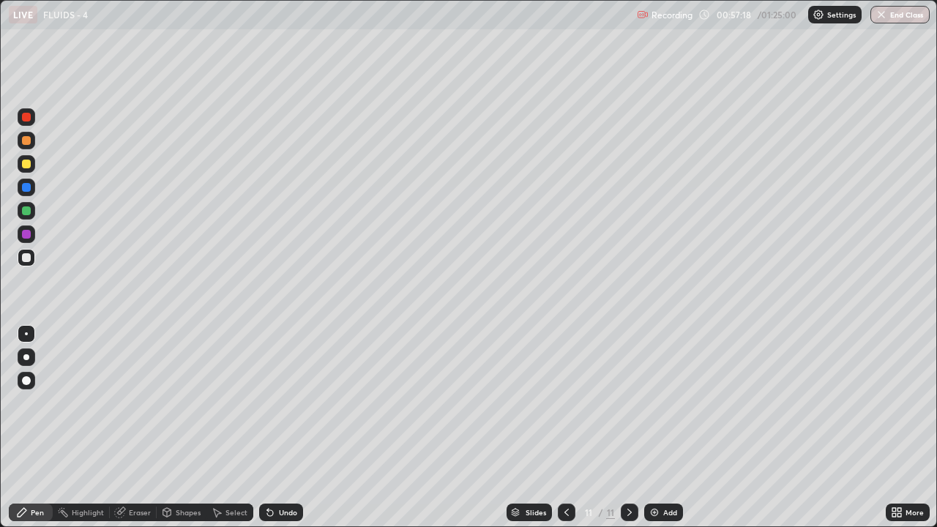
click at [140, 428] on div "Eraser" at bounding box center [140, 512] width 22 height 7
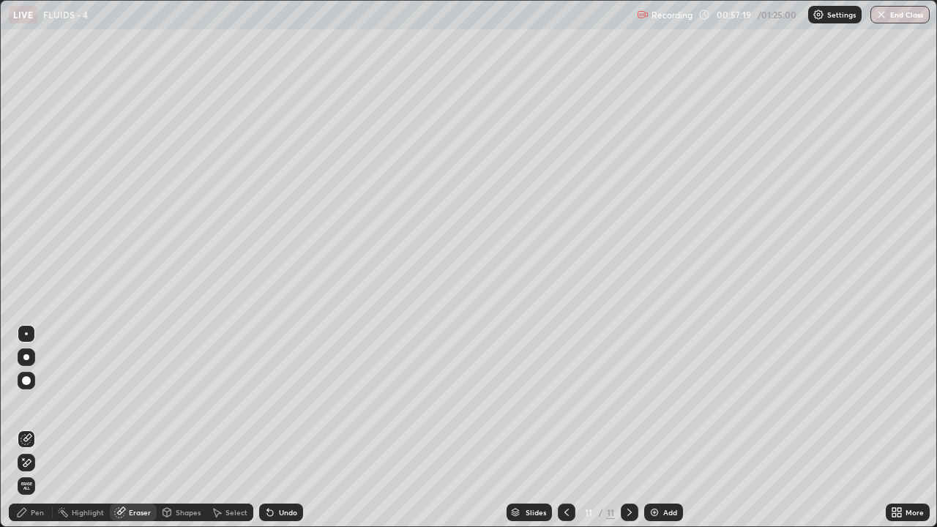
click at [218, 428] on icon at bounding box center [217, 513] width 12 height 12
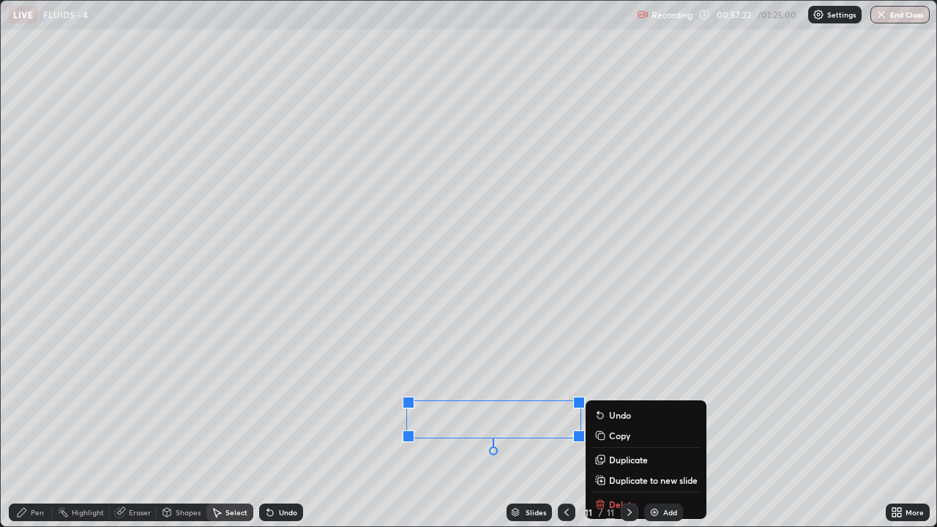
click at [353, 428] on div "0 ° Undo Copy Duplicate Duplicate to new slide Delete" at bounding box center [469, 264] width 936 height 526
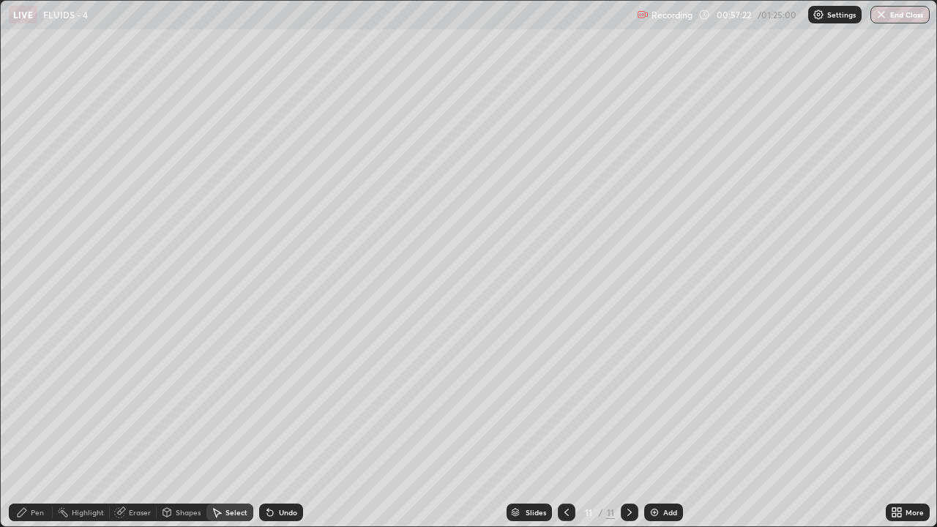
click at [20, 428] on icon at bounding box center [22, 512] width 9 height 9
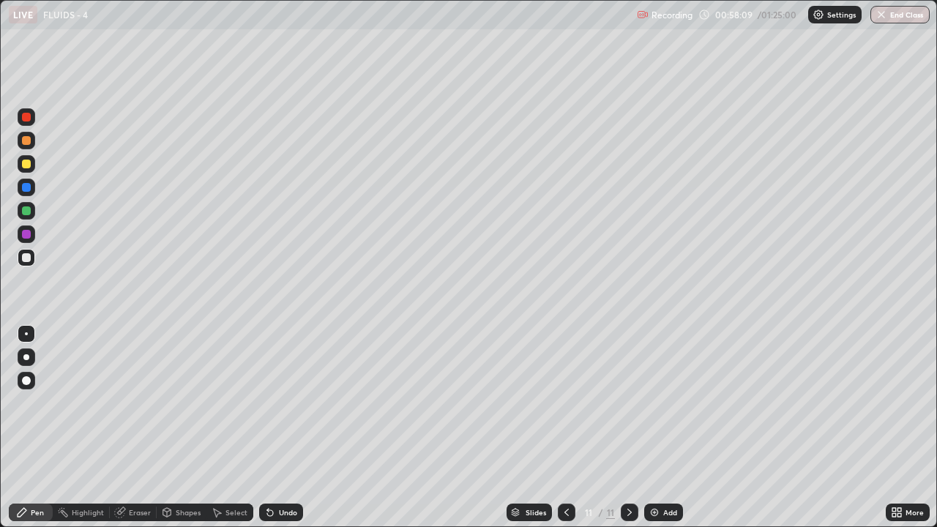
click at [24, 253] on div at bounding box center [26, 257] width 9 height 9
click at [130, 428] on div "Eraser" at bounding box center [133, 513] width 47 height 18
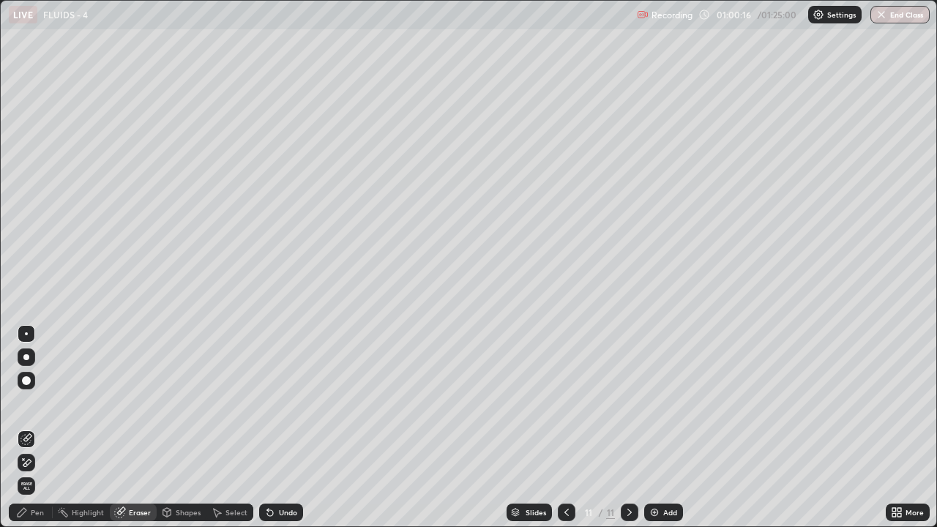
click at [32, 428] on div "Pen" at bounding box center [37, 512] width 13 height 7
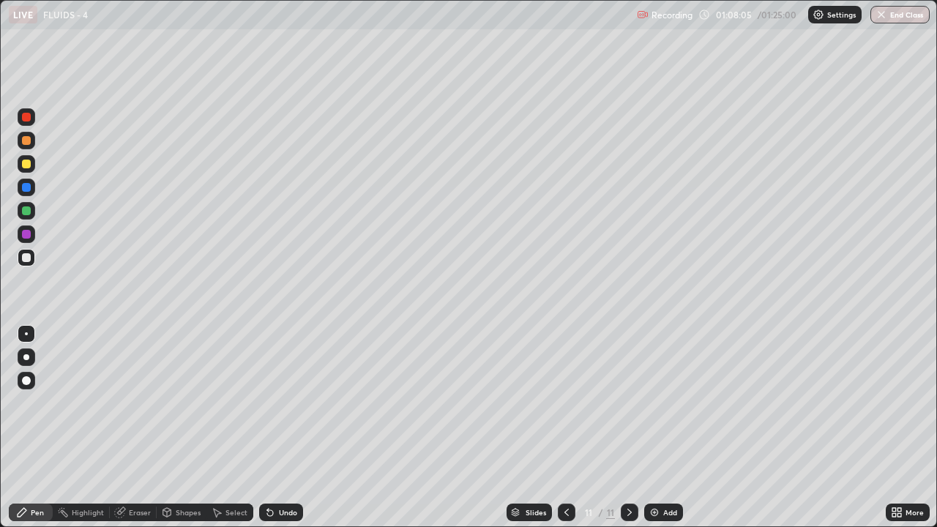
click at [228, 428] on div "Select" at bounding box center [237, 512] width 22 height 7
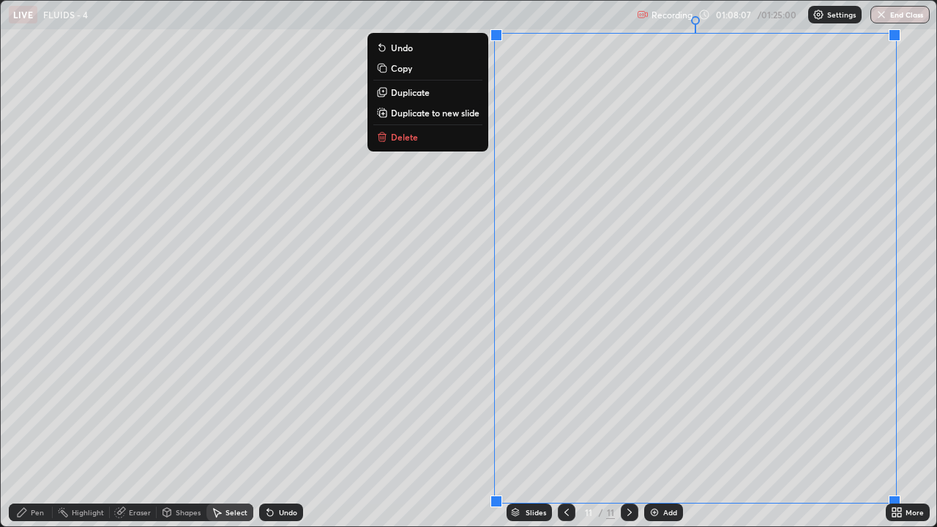
click at [432, 113] on p "Duplicate to new slide" at bounding box center [435, 113] width 89 height 12
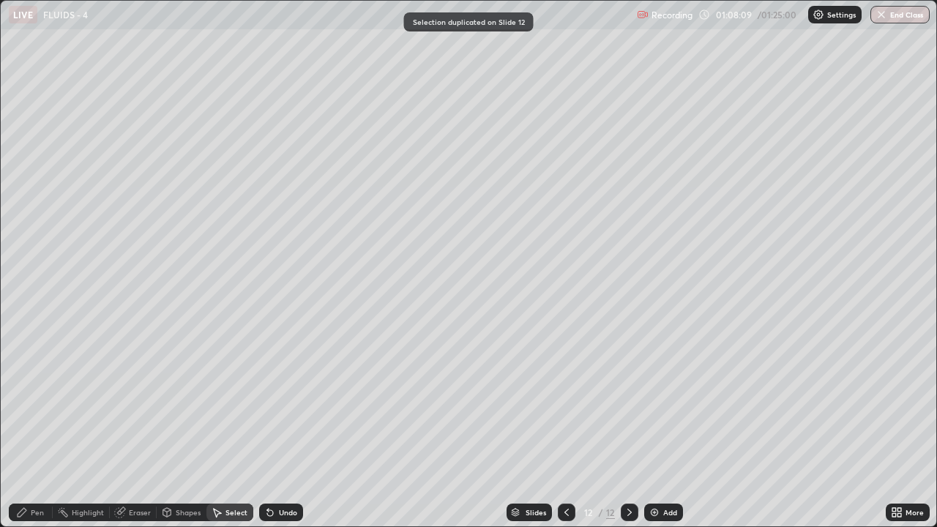
click at [41, 428] on div "Pen" at bounding box center [37, 512] width 13 height 7
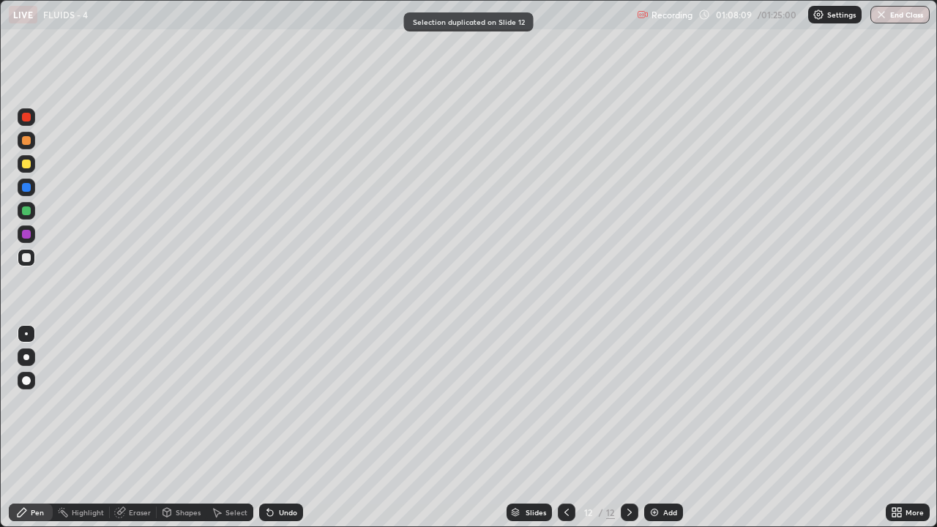
click at [27, 255] on div at bounding box center [26, 257] width 9 height 9
click at [280, 428] on div "Undo" at bounding box center [288, 512] width 18 height 7
click at [268, 428] on icon at bounding box center [270, 513] width 6 height 6
click at [281, 428] on div "Undo" at bounding box center [288, 512] width 18 height 7
click at [279, 428] on div "Undo" at bounding box center [288, 512] width 18 height 7
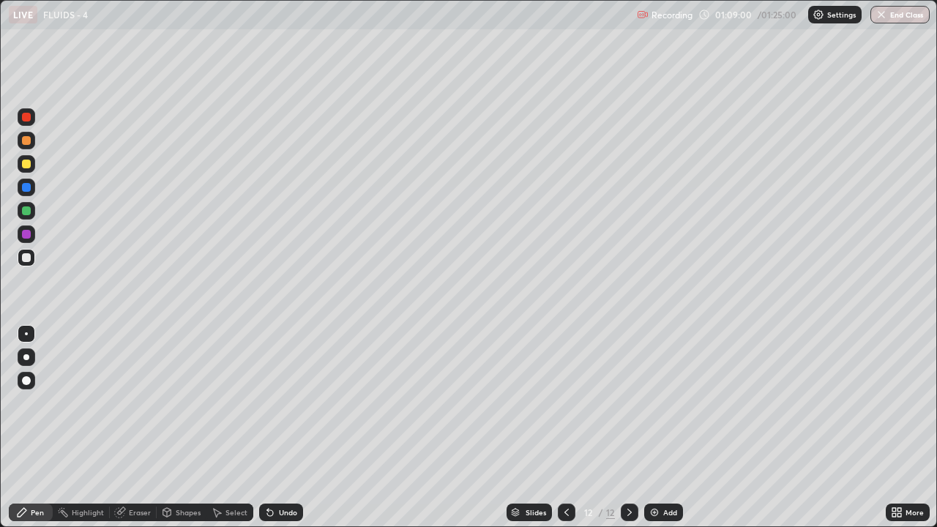
click at [268, 428] on icon at bounding box center [270, 513] width 6 height 6
click at [28, 169] on div at bounding box center [27, 164] width 18 height 18
click at [666, 428] on div "Add" at bounding box center [670, 512] width 14 height 7
click at [28, 260] on div at bounding box center [26, 257] width 9 height 9
click at [22, 163] on div at bounding box center [26, 164] width 9 height 9
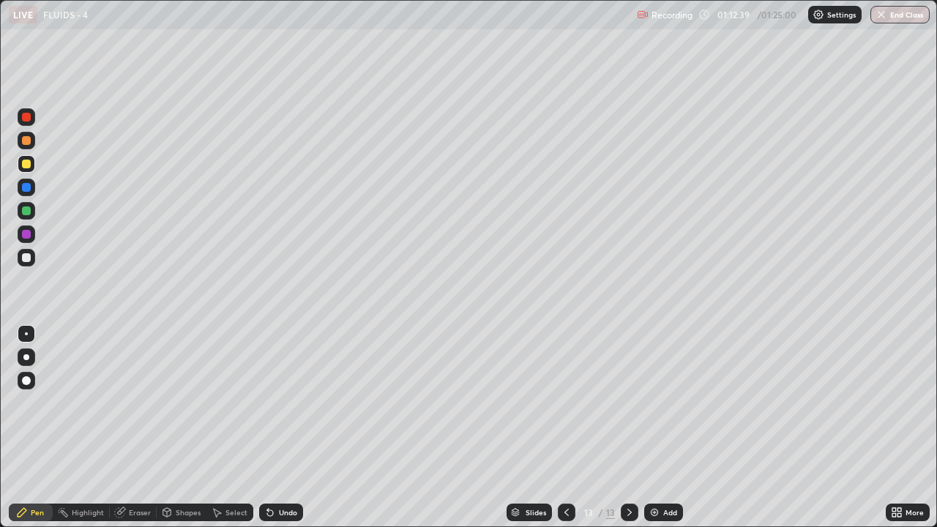
click at [26, 163] on div at bounding box center [26, 164] width 9 height 9
click at [567, 428] on icon at bounding box center [567, 513] width 12 height 12
click at [628, 428] on icon at bounding box center [630, 513] width 12 height 12
click at [284, 428] on div "Undo" at bounding box center [288, 512] width 18 height 7
click at [285, 428] on div "Undo" at bounding box center [288, 512] width 18 height 7
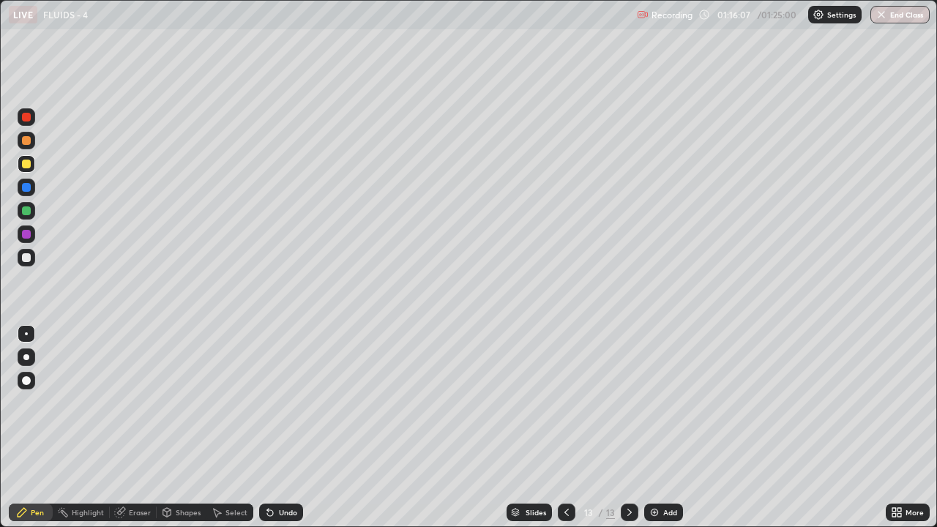
click at [283, 428] on div "Undo" at bounding box center [288, 512] width 18 height 7
click at [282, 428] on div "Undo" at bounding box center [288, 512] width 18 height 7
click at [283, 428] on div "Undo" at bounding box center [288, 512] width 18 height 7
click at [285, 428] on div "Undo" at bounding box center [288, 512] width 18 height 7
click at [284, 428] on div "Undo" at bounding box center [288, 512] width 18 height 7
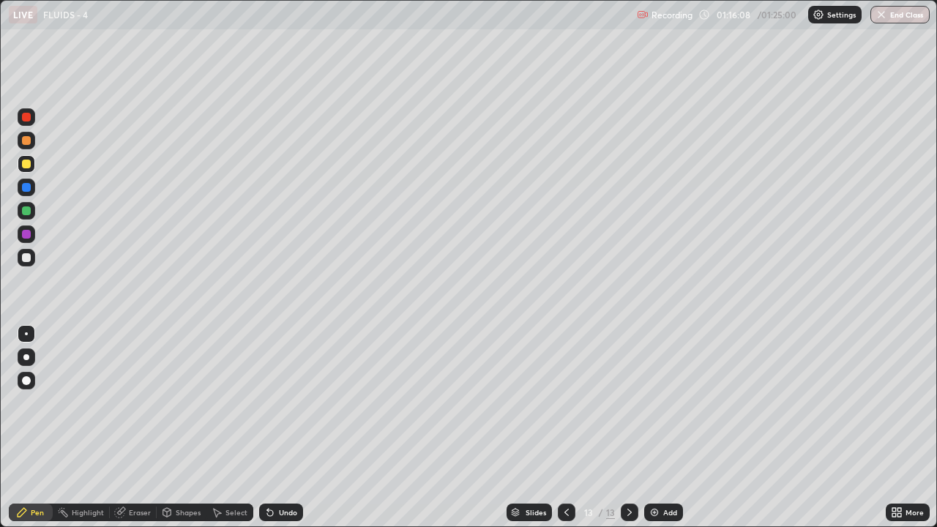
click at [288, 428] on div "Undo" at bounding box center [288, 512] width 18 height 7
click at [129, 428] on div "Eraser" at bounding box center [140, 512] width 22 height 7
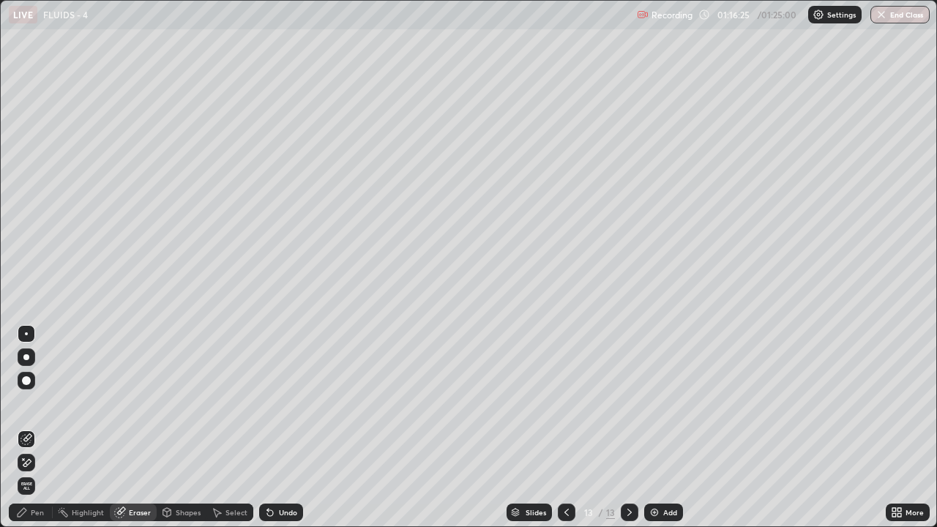
click at [24, 428] on icon at bounding box center [22, 512] width 9 height 9
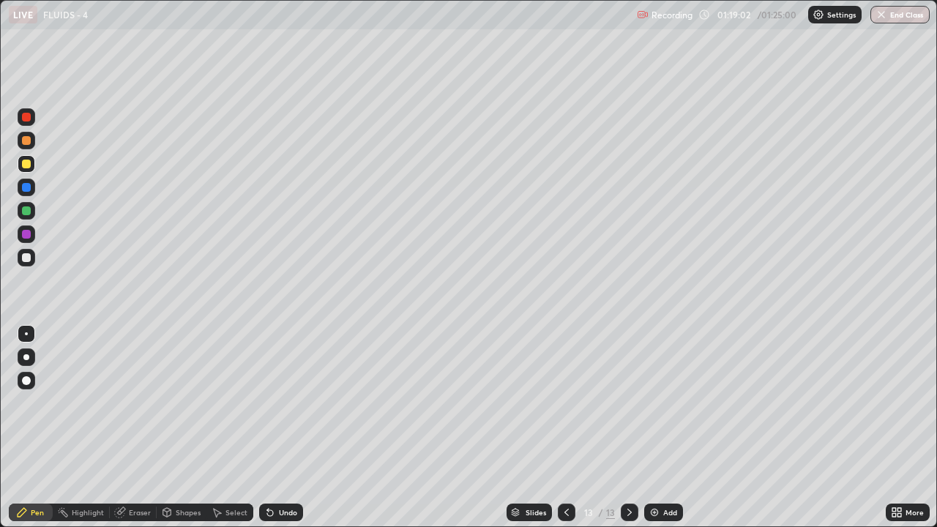
click at [887, 21] on button "End Class" at bounding box center [900, 15] width 59 height 18
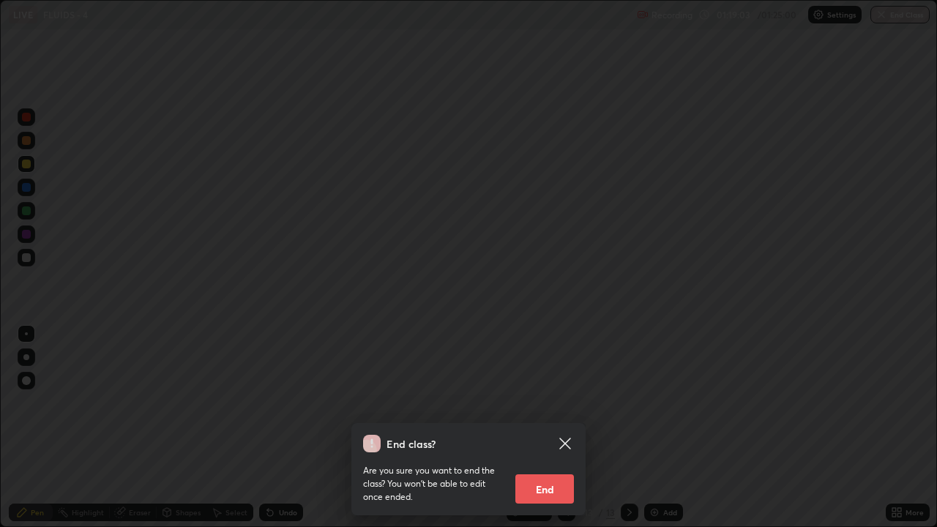
click at [555, 428] on button "End" at bounding box center [545, 488] width 59 height 29
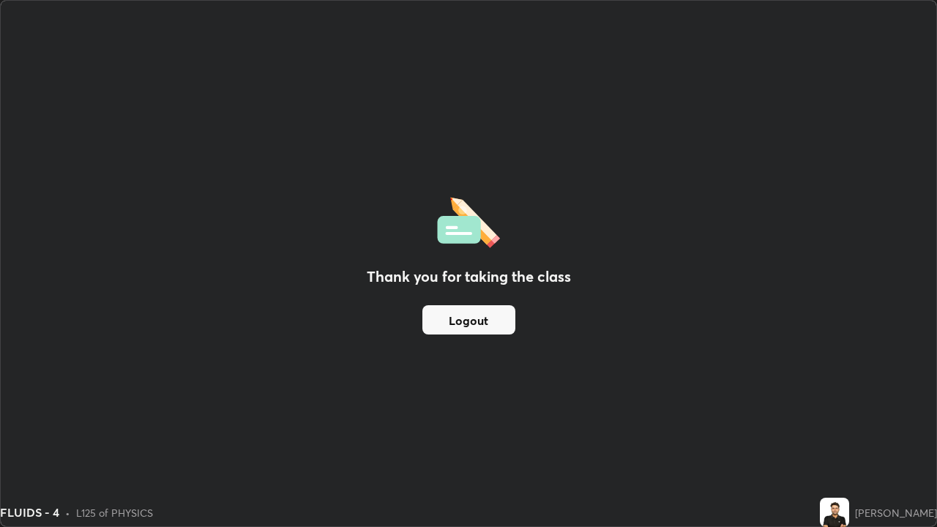
click at [483, 321] on button "Logout" at bounding box center [469, 319] width 93 height 29
